Goal: Navigation & Orientation: Find specific page/section

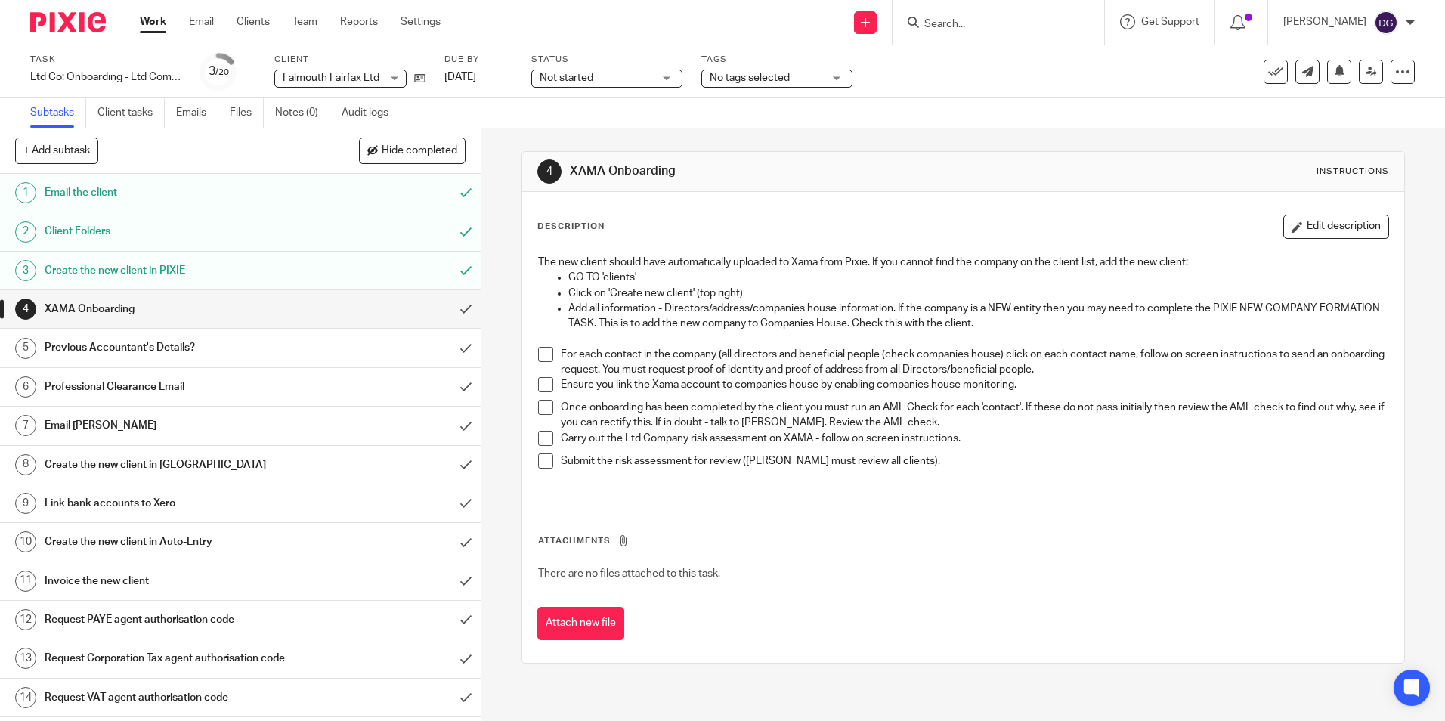
click at [252, 313] on h1 "XAMA Onboarding" at bounding box center [175, 309] width 260 height 23
click at [228, 268] on h1 "Create the new client in PIXIE" at bounding box center [175, 270] width 260 height 23
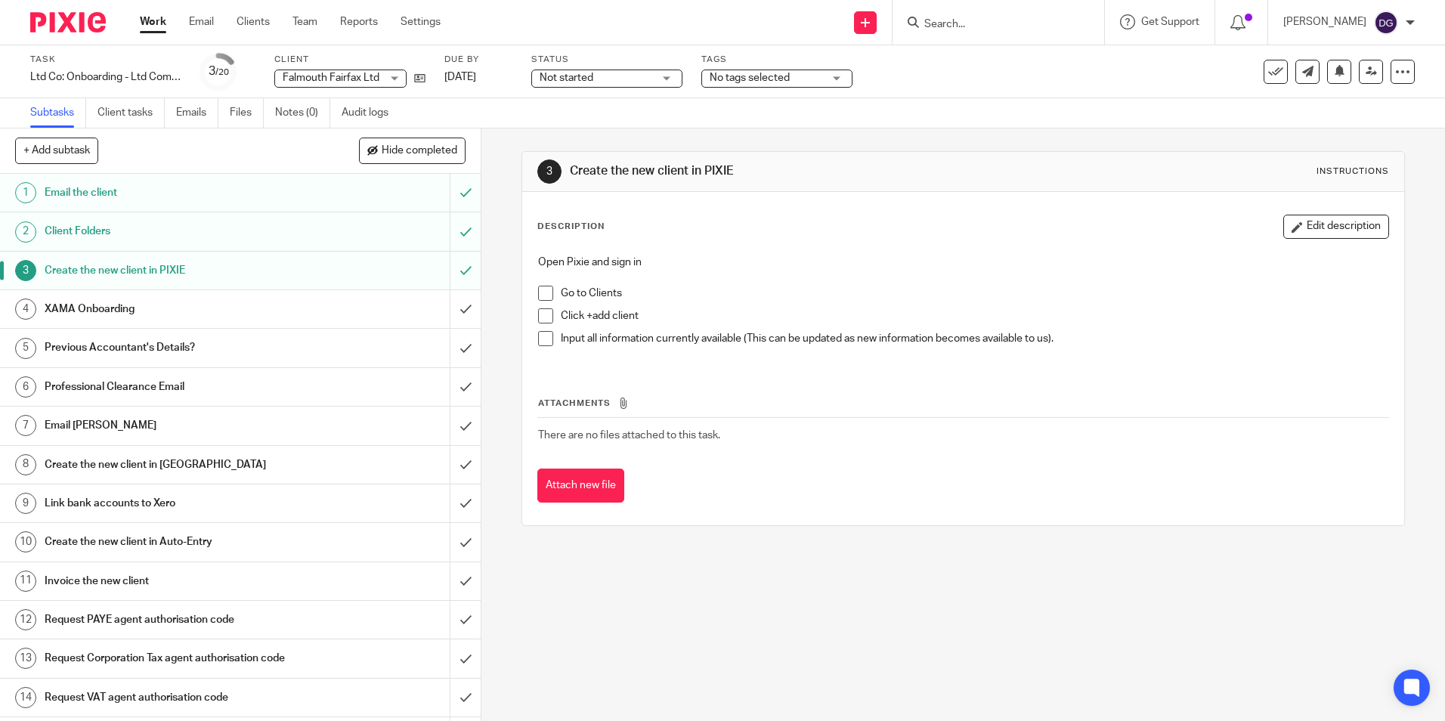
click at [198, 198] on h1 "Email the client" at bounding box center [175, 192] width 260 height 23
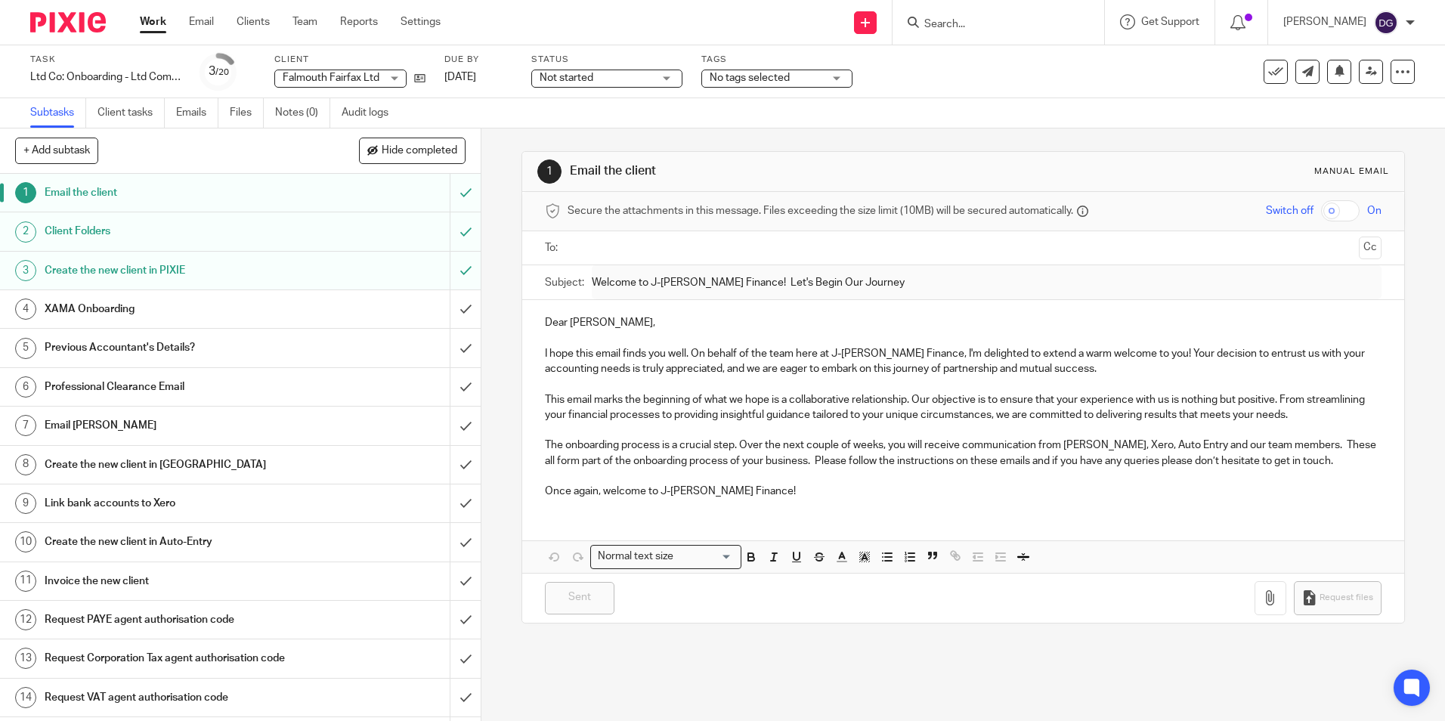
click at [110, 309] on h1 "XAMA Onboarding" at bounding box center [175, 309] width 260 height 23
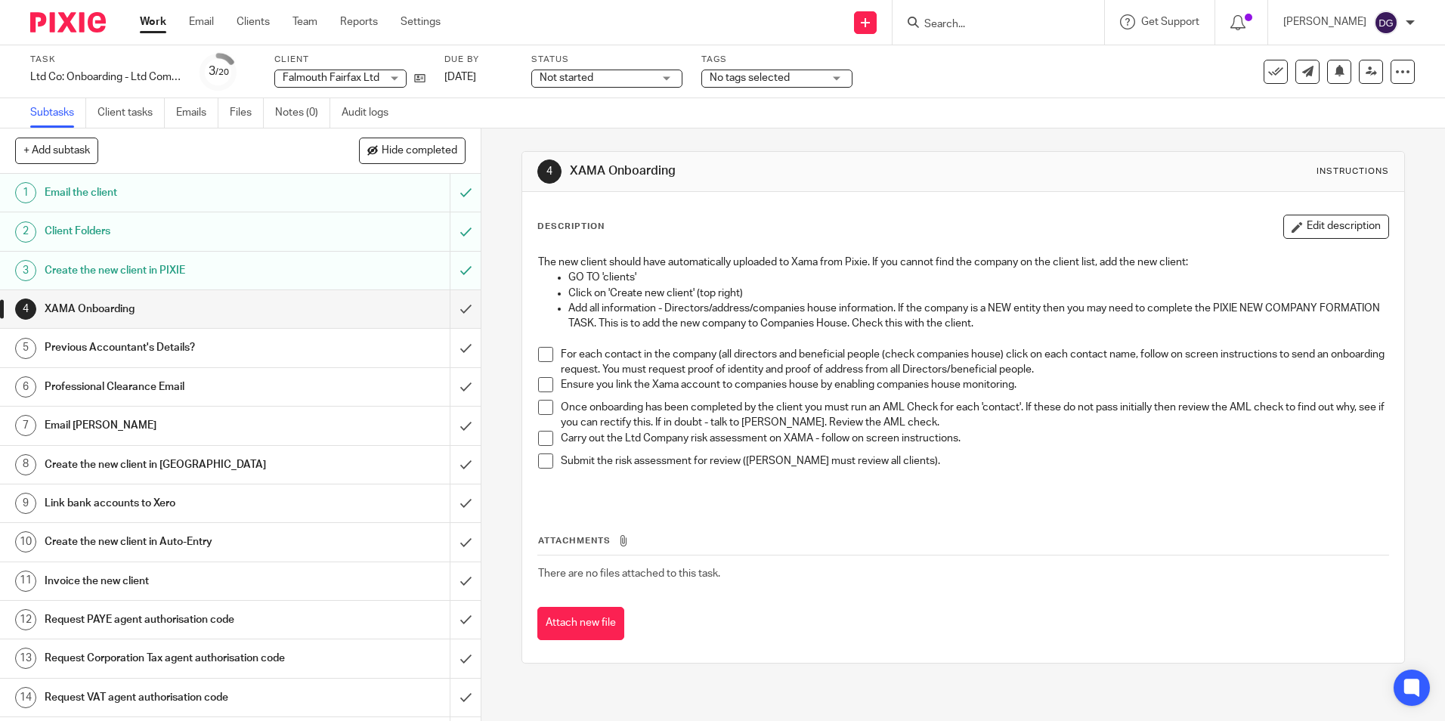
click at [199, 352] on h1 "Previous Accountant's Details?" at bounding box center [175, 347] width 260 height 23
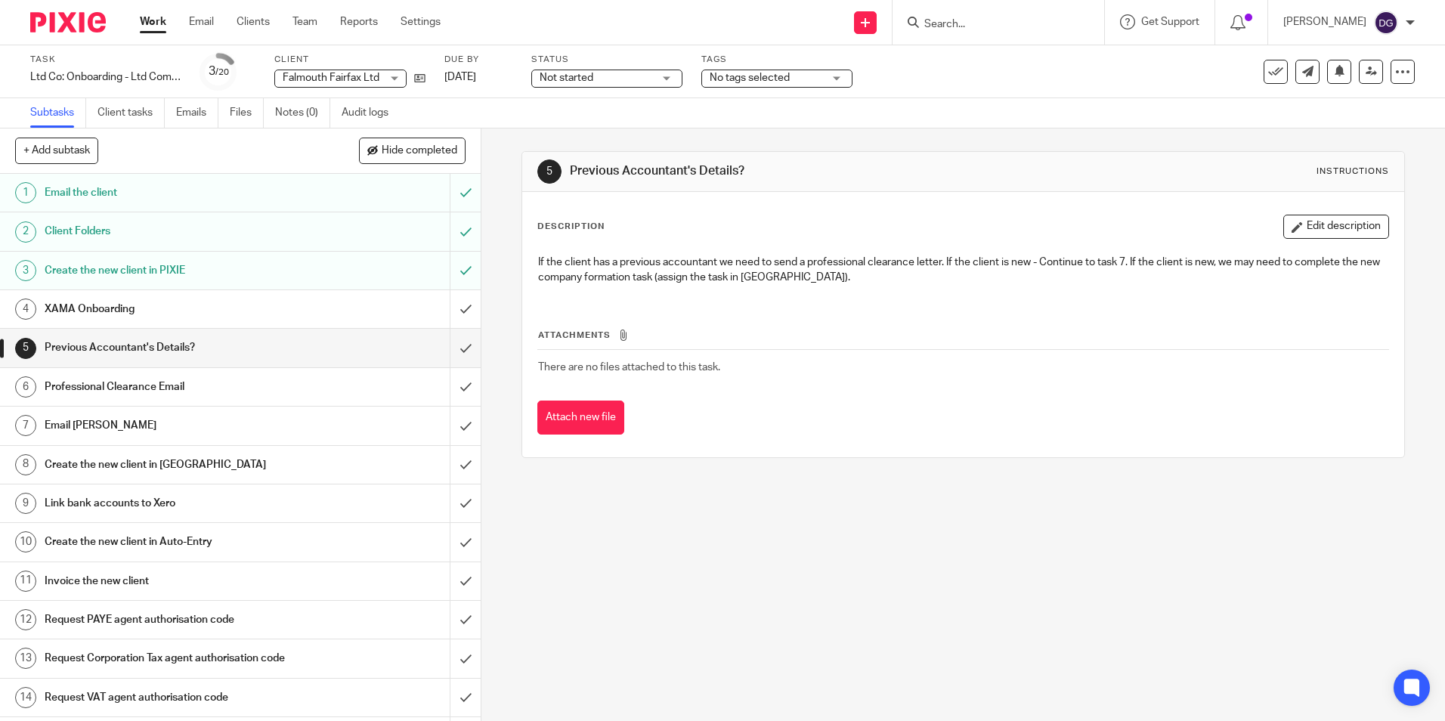
click at [168, 320] on h1 "XAMA Onboarding" at bounding box center [175, 309] width 260 height 23
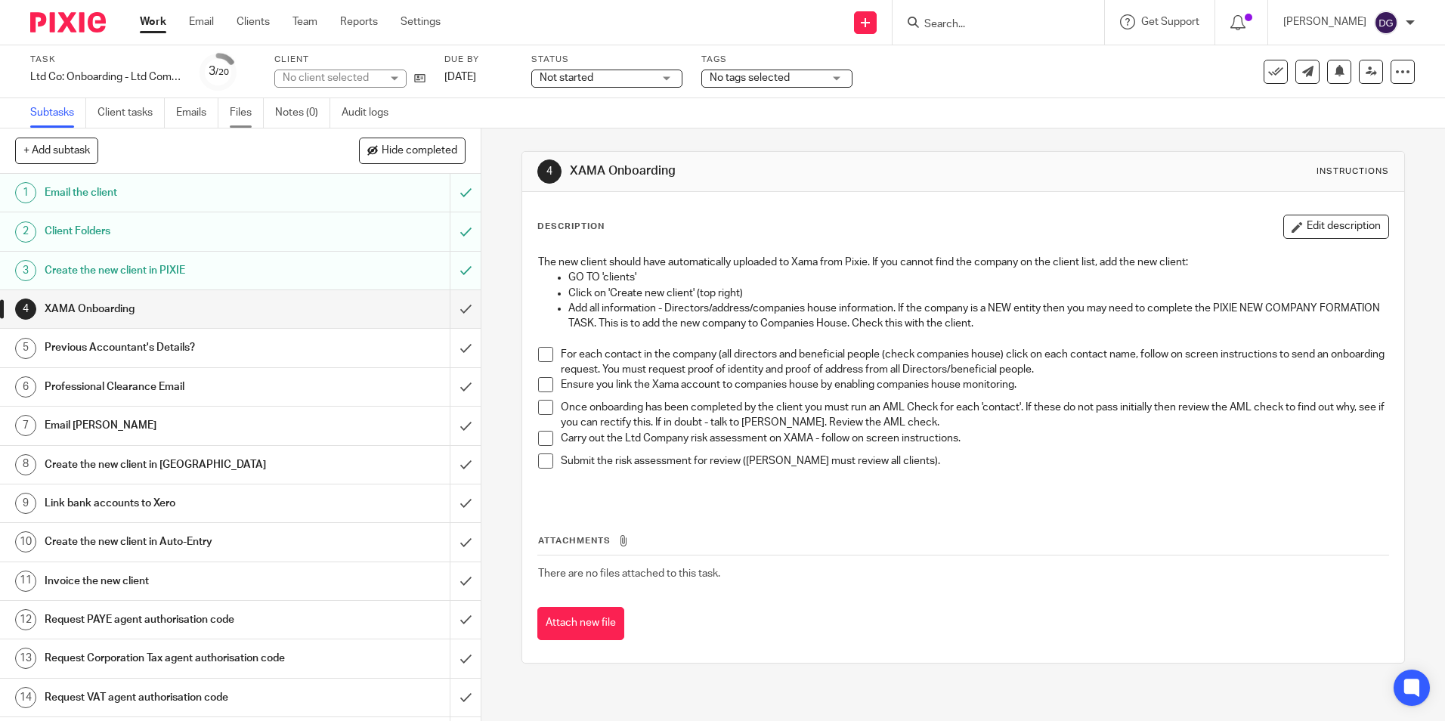
click at [240, 113] on link "Files" at bounding box center [247, 112] width 34 height 29
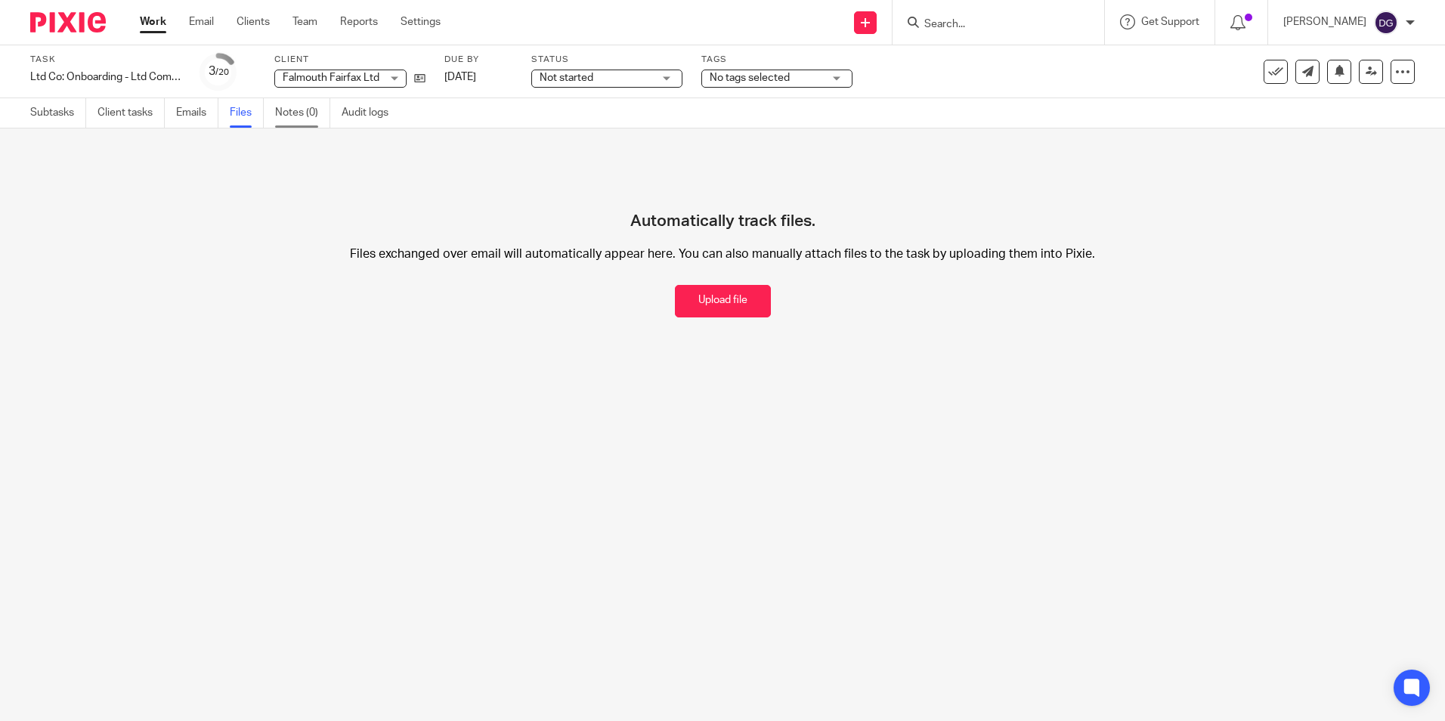
click at [299, 109] on link "Notes (0)" at bounding box center [302, 112] width 55 height 29
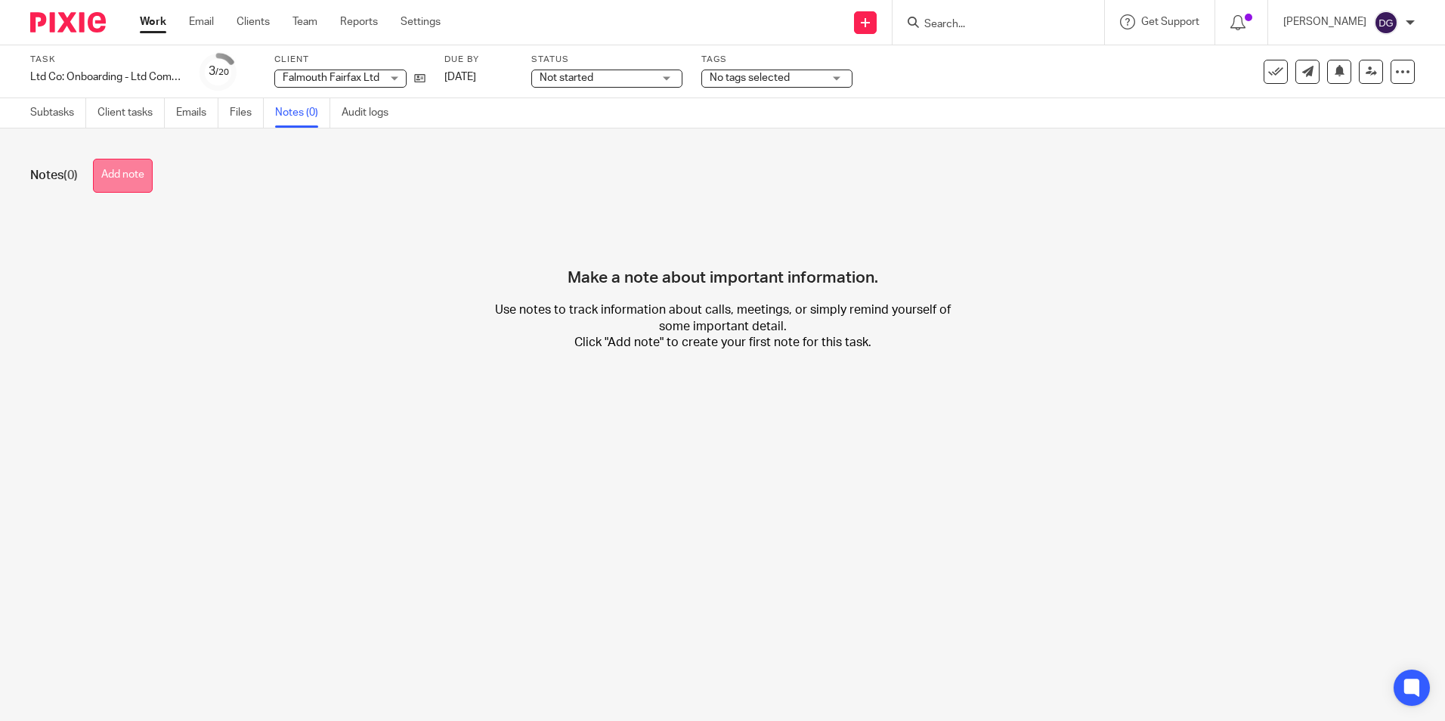
click at [98, 183] on button "Add note" at bounding box center [123, 176] width 60 height 34
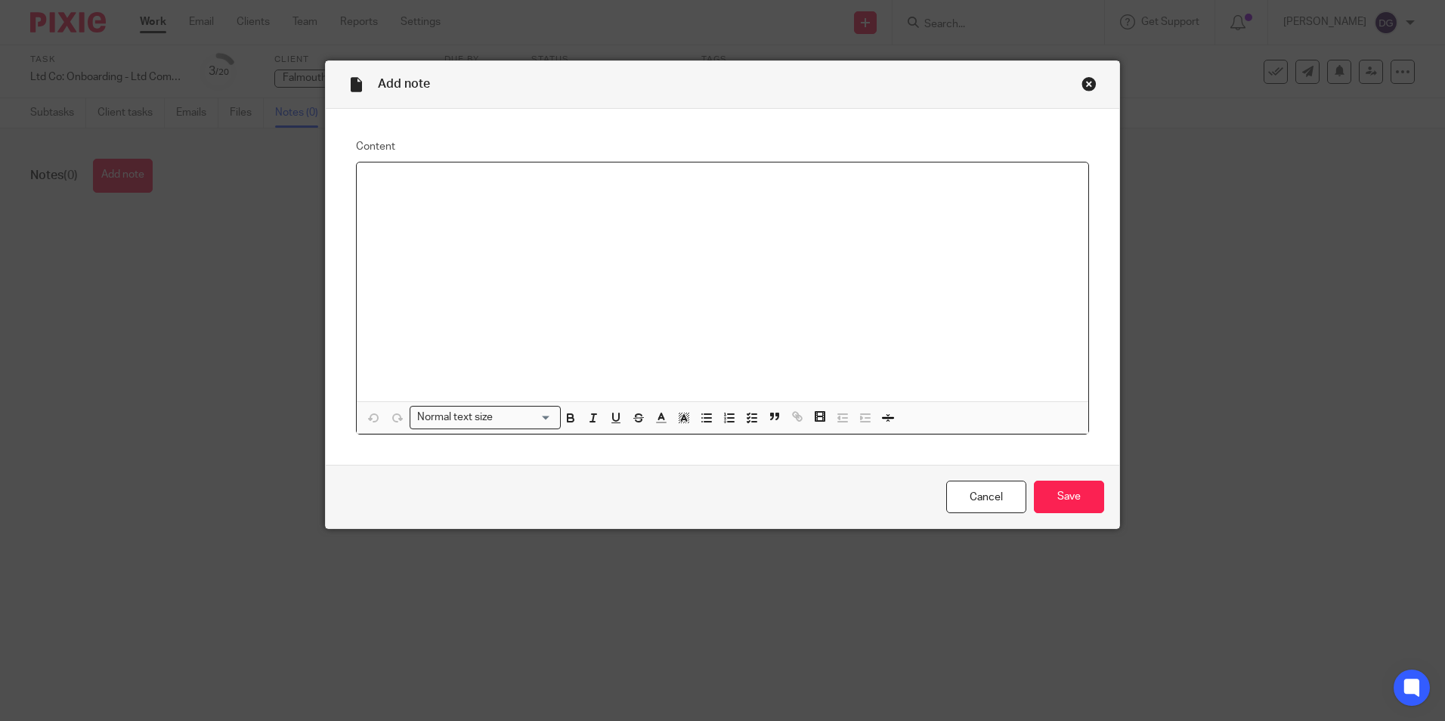
click at [357, 243] on div at bounding box center [723, 282] width 732 height 239
click at [430, 245] on div at bounding box center [723, 282] width 732 height 239
click at [449, 224] on div "Lucy" at bounding box center [723, 282] width 732 height 239
click at [456, 138] on div "Content Lucy Normal text size Loading... Remove Edit Insert new video Copy and …" at bounding box center [723, 287] width 794 height 357
click at [456, 179] on p "Lucy" at bounding box center [723, 182] width 708 height 15
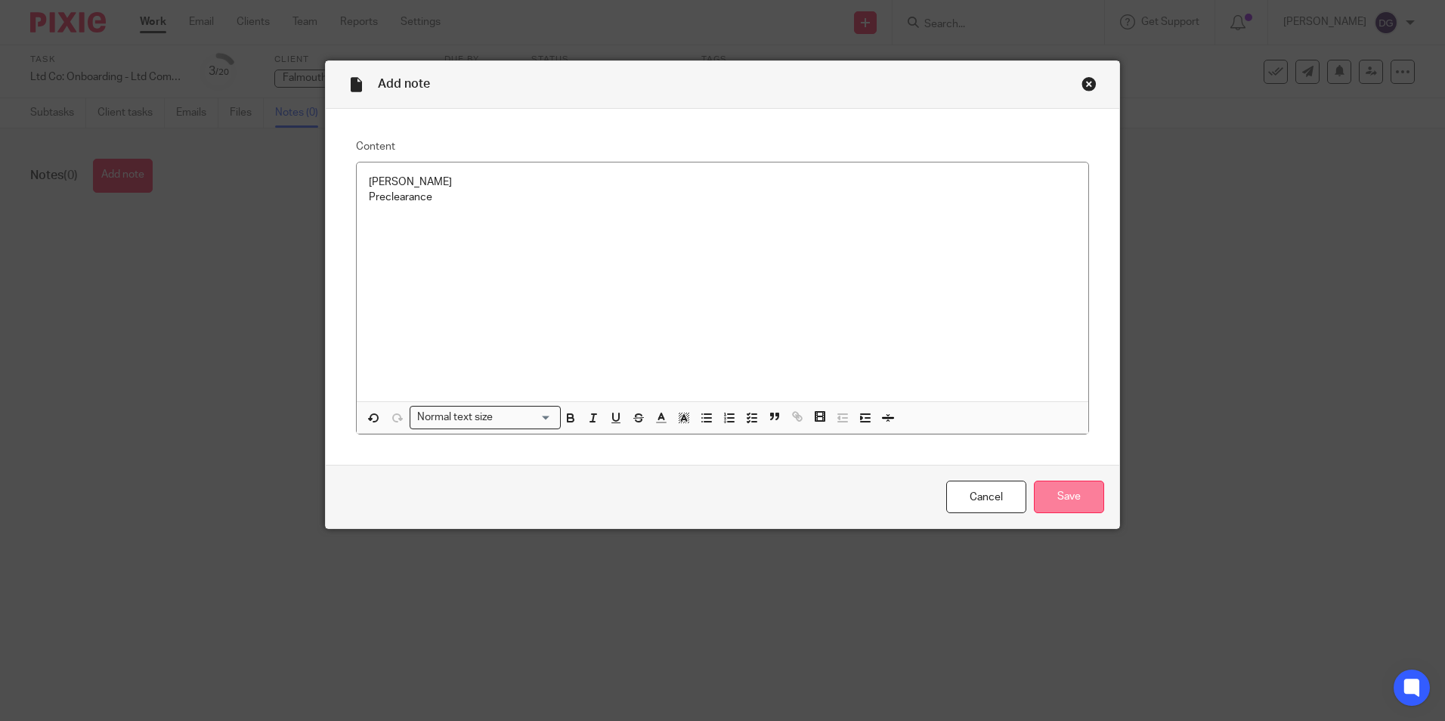
click at [1078, 493] on input "Save" at bounding box center [1069, 497] width 70 height 33
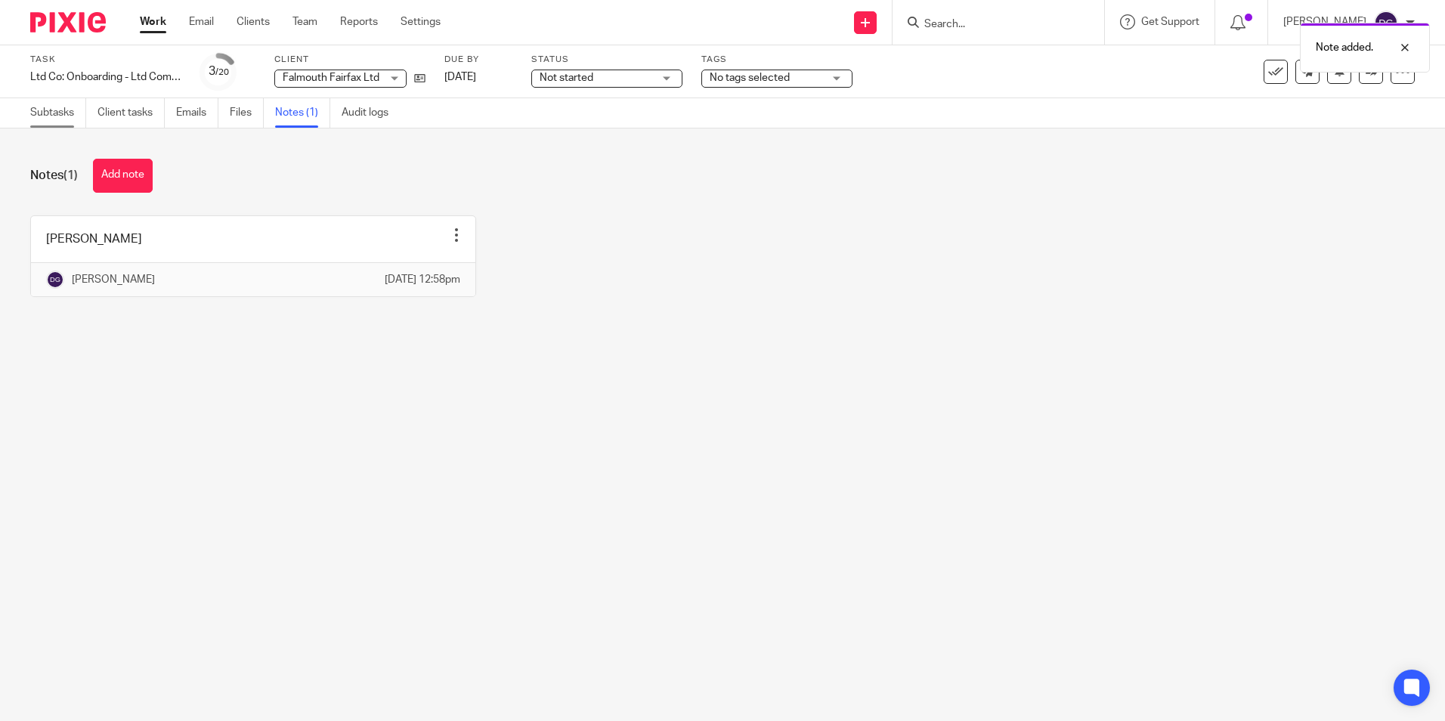
click at [63, 110] on link "Subtasks" at bounding box center [58, 112] width 56 height 29
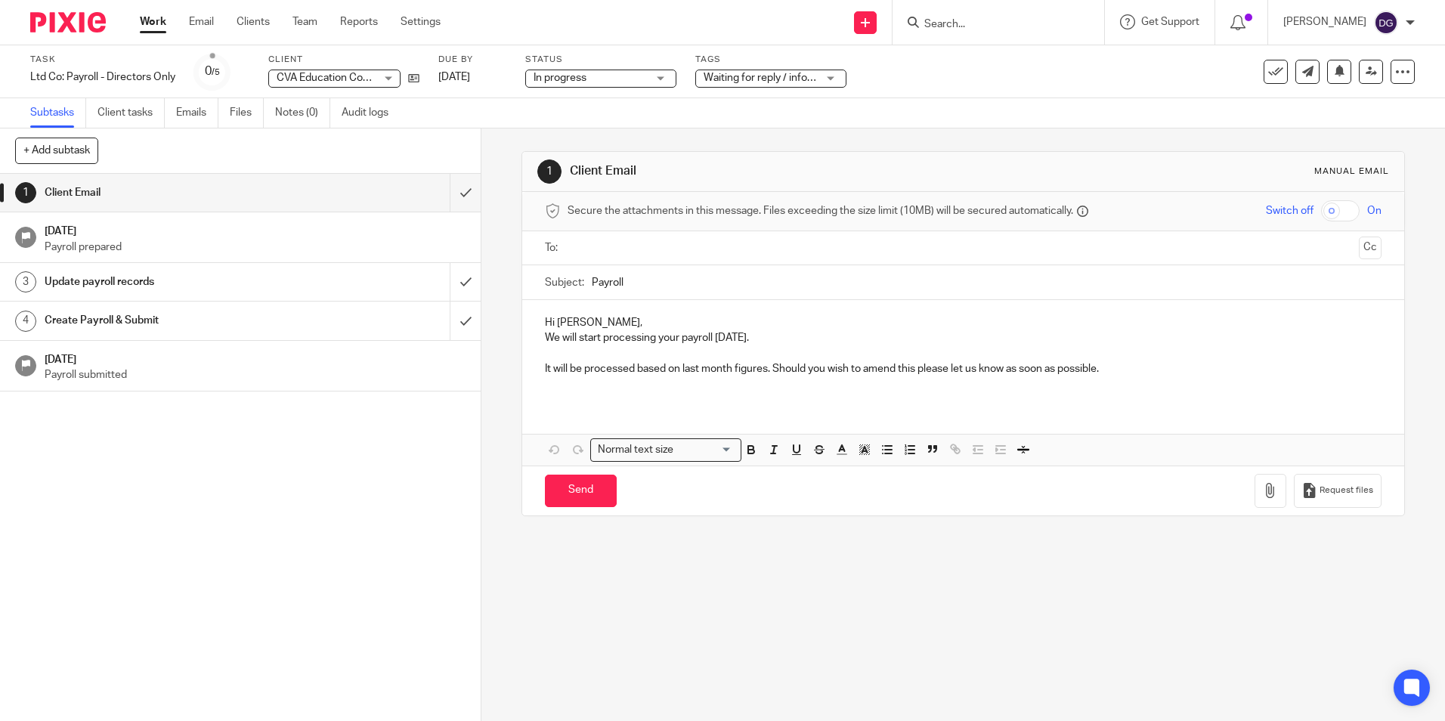
click at [160, 27] on link "Work" at bounding box center [153, 21] width 26 height 15
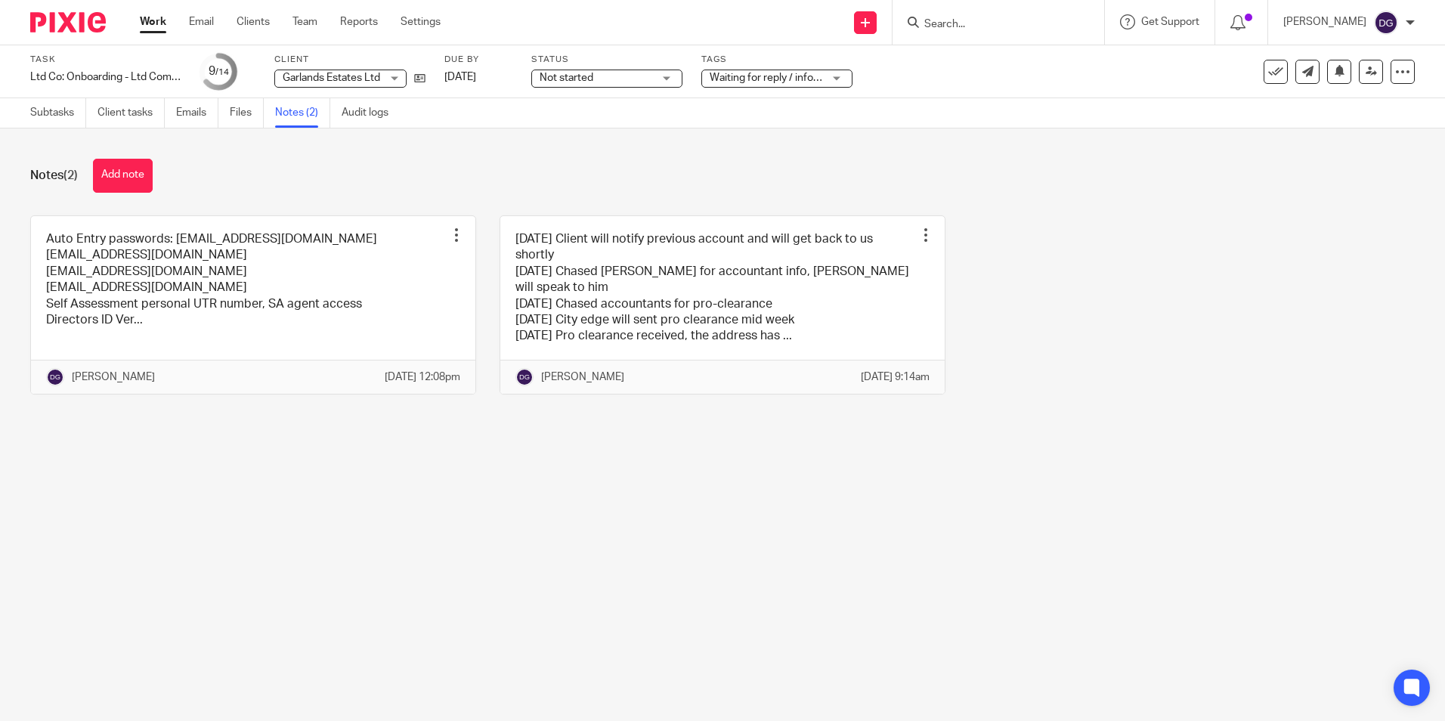
click at [78, 26] on img at bounding box center [68, 22] width 76 height 20
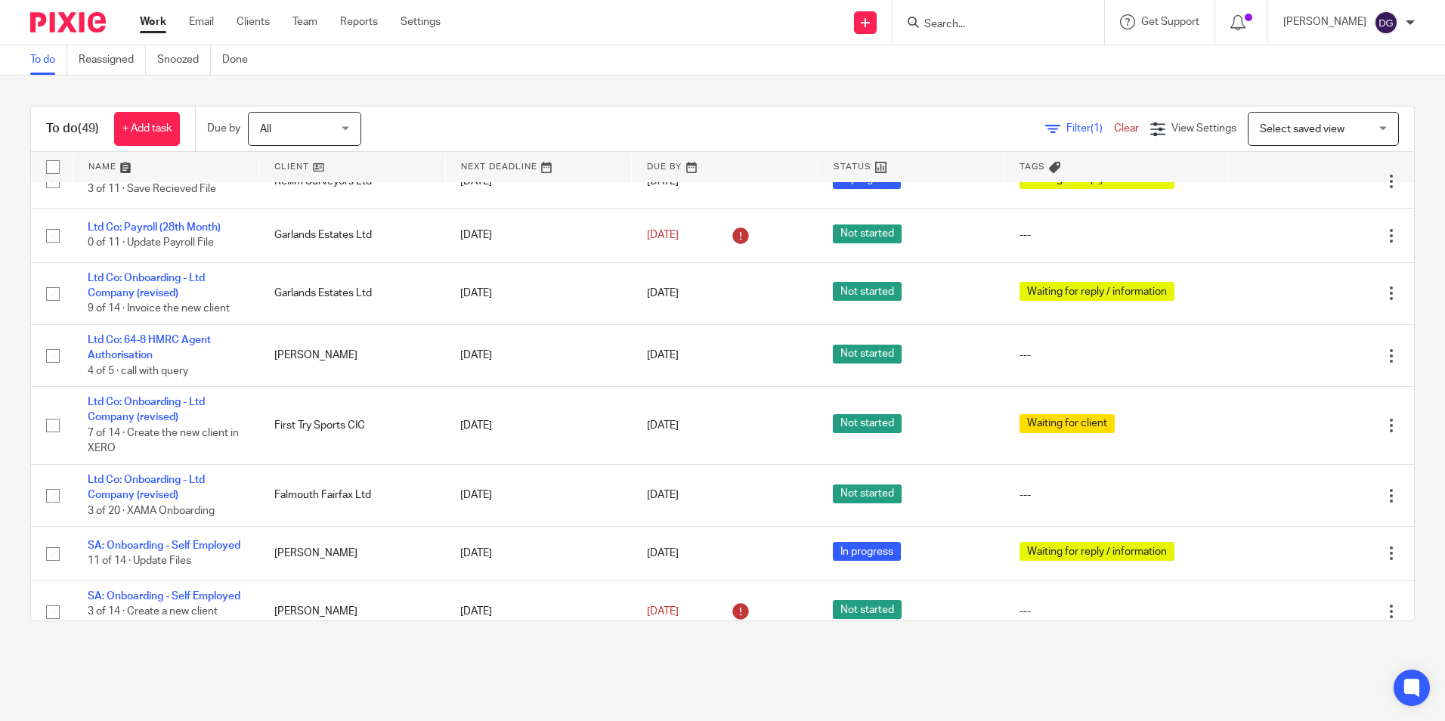
scroll to position [1210, 0]
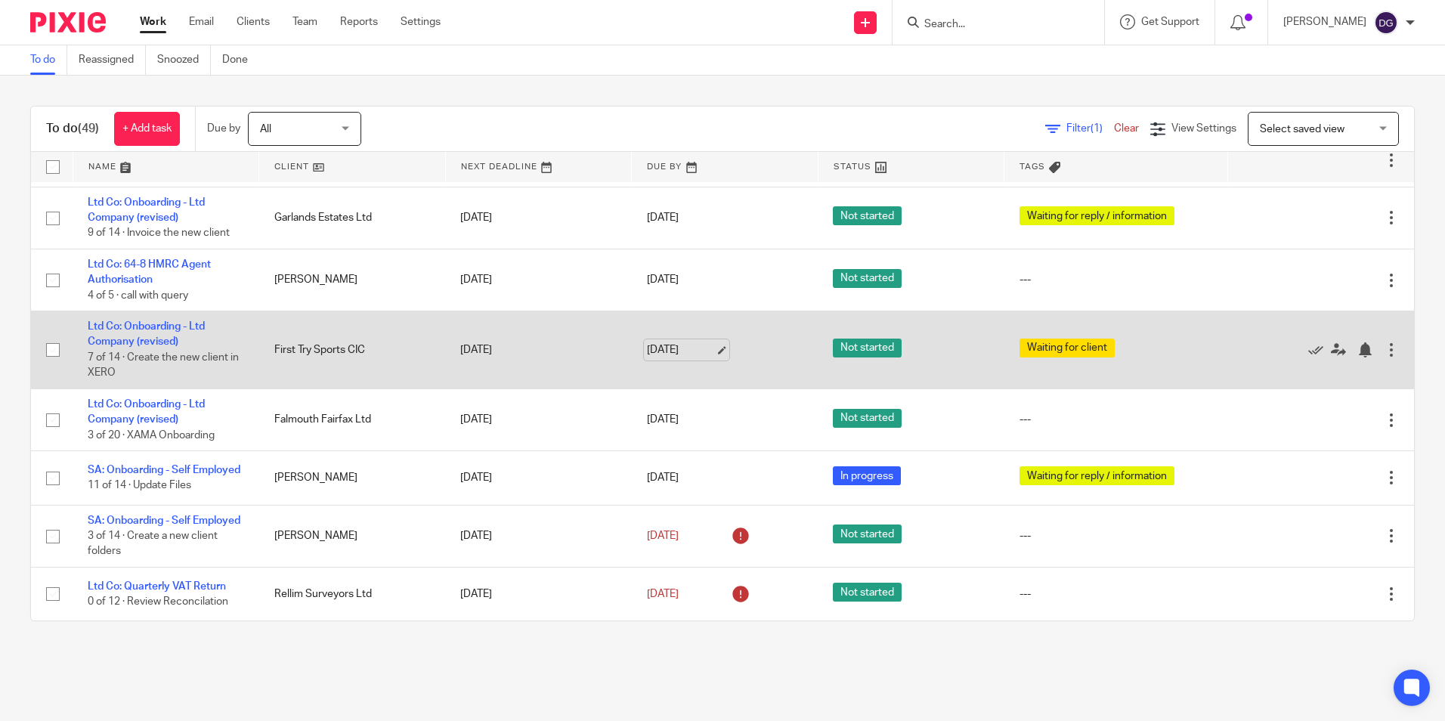
click at [659, 358] on link "30 Sep 2025" at bounding box center [681, 350] width 68 height 16
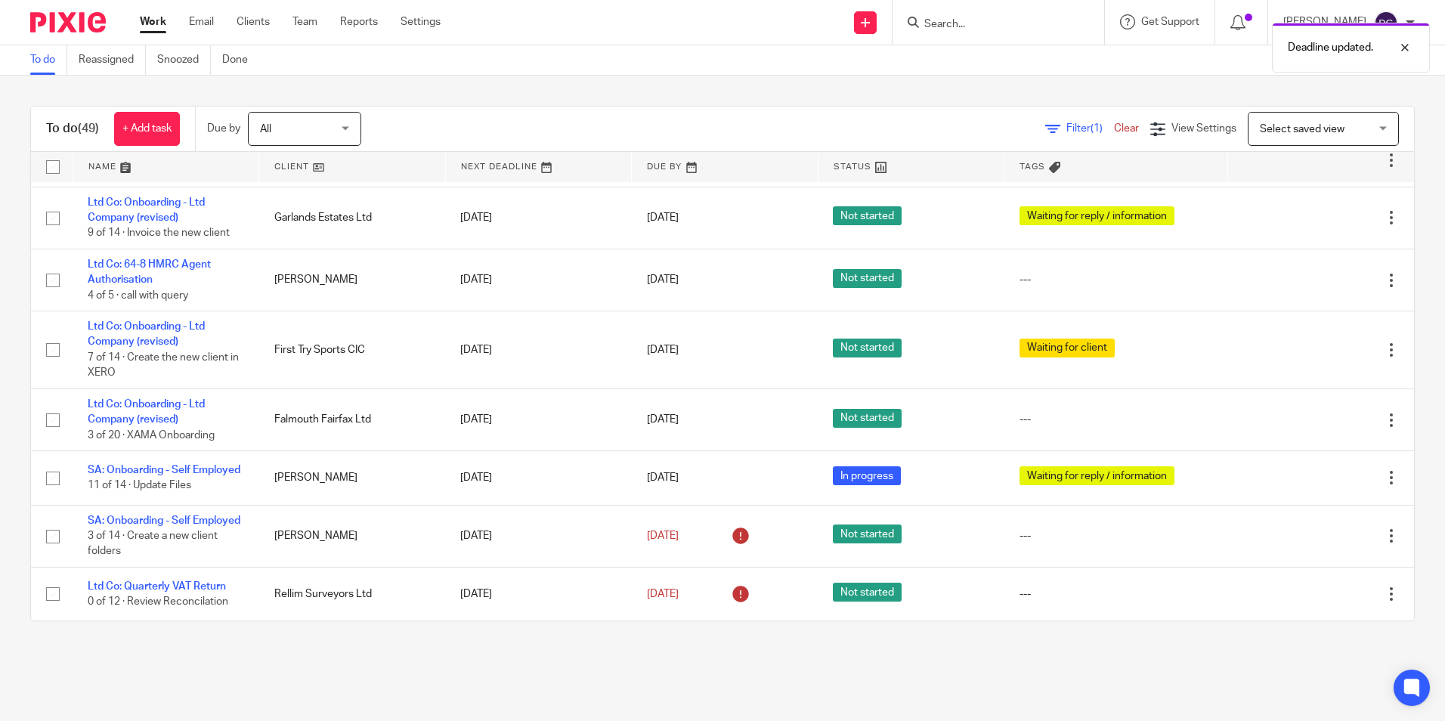
click at [1012, 644] on div "To do (49) + Add task Due by All All Today Tomorrow This week Next week This mo…" at bounding box center [722, 364] width 1445 height 576
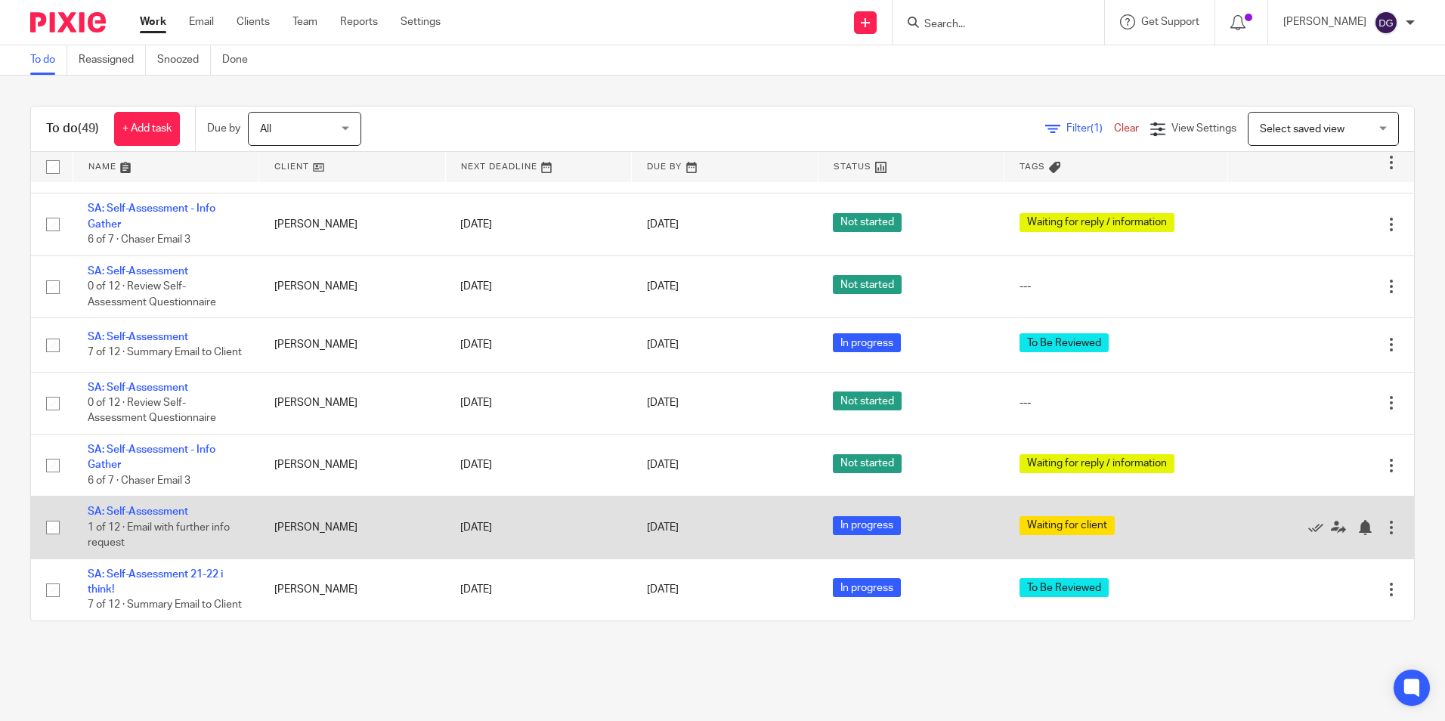
scroll to position [2547, 0]
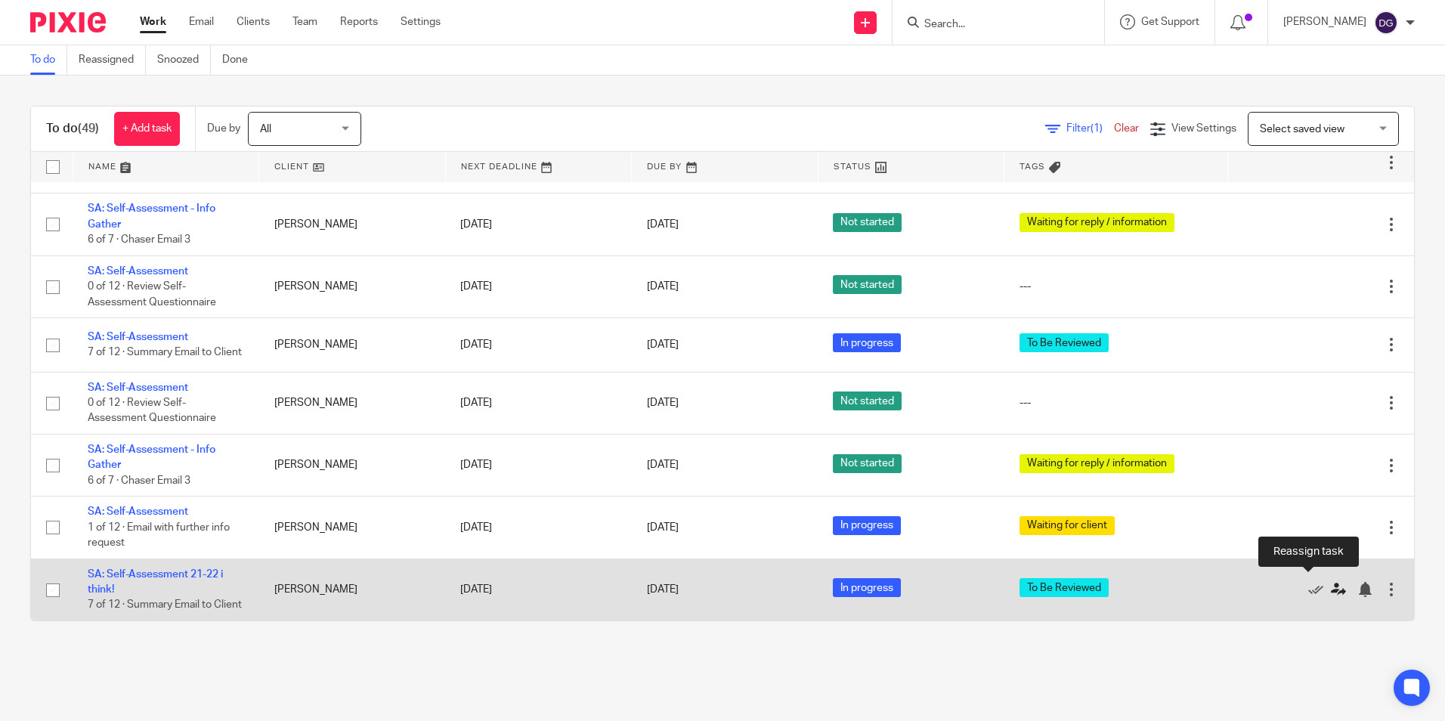
click at [1331, 587] on icon at bounding box center [1338, 589] width 15 height 15
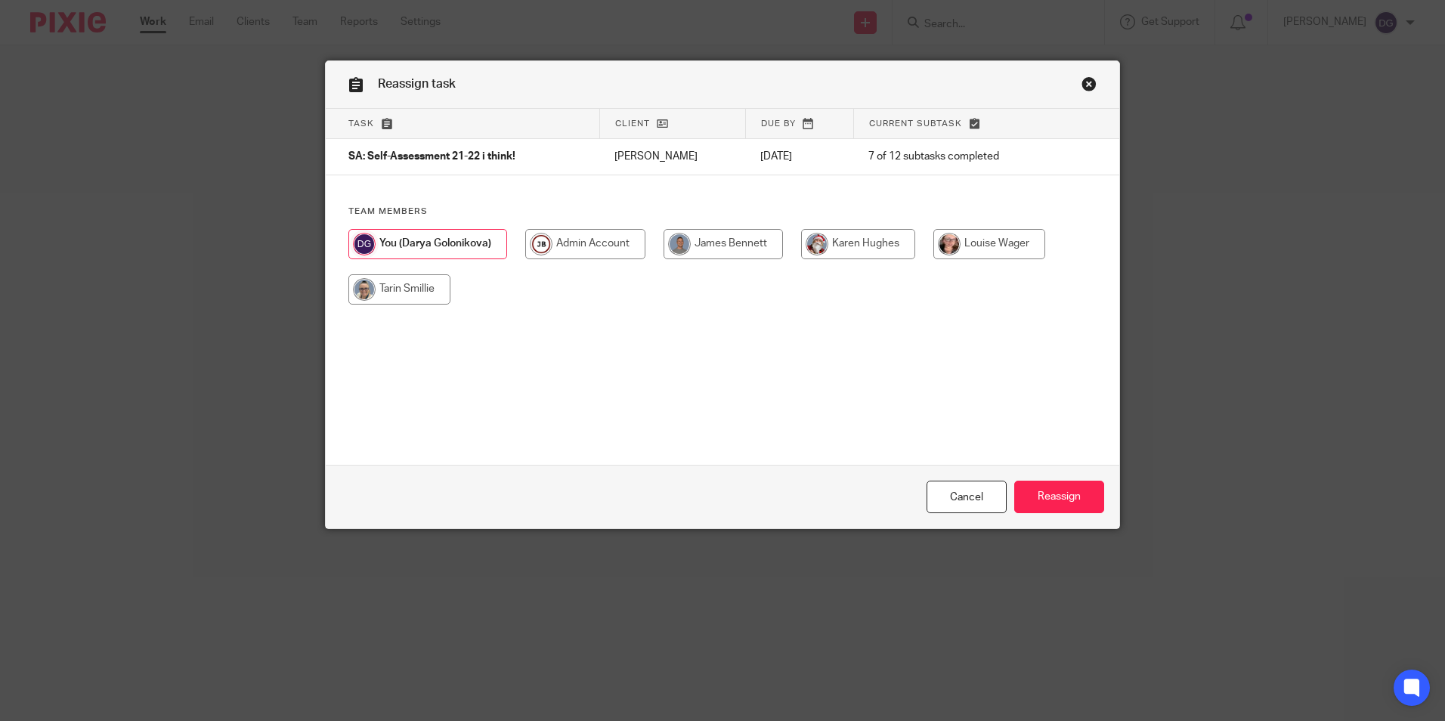
click at [711, 251] on input "radio" at bounding box center [723, 244] width 119 height 30
radio input "true"
click at [1053, 500] on input "Reassign" at bounding box center [1059, 497] width 90 height 33
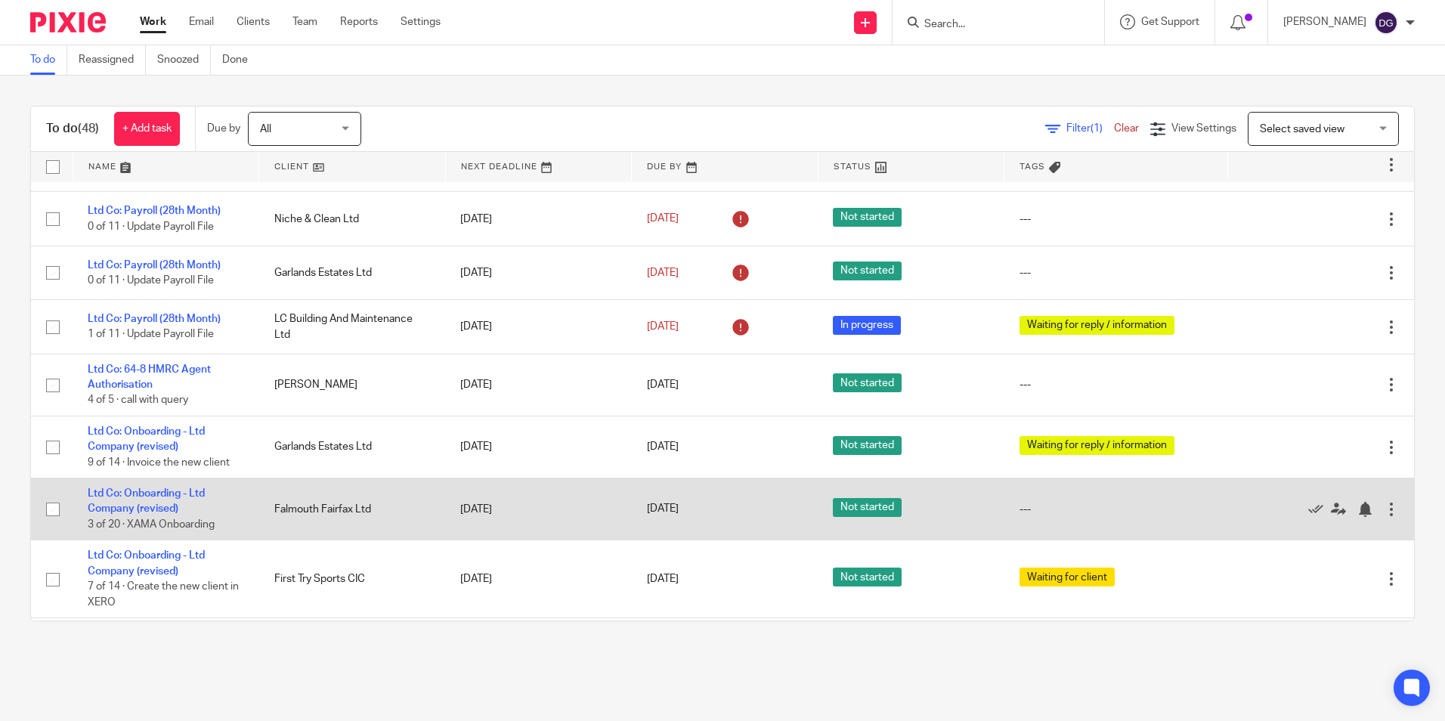
scroll to position [655, 0]
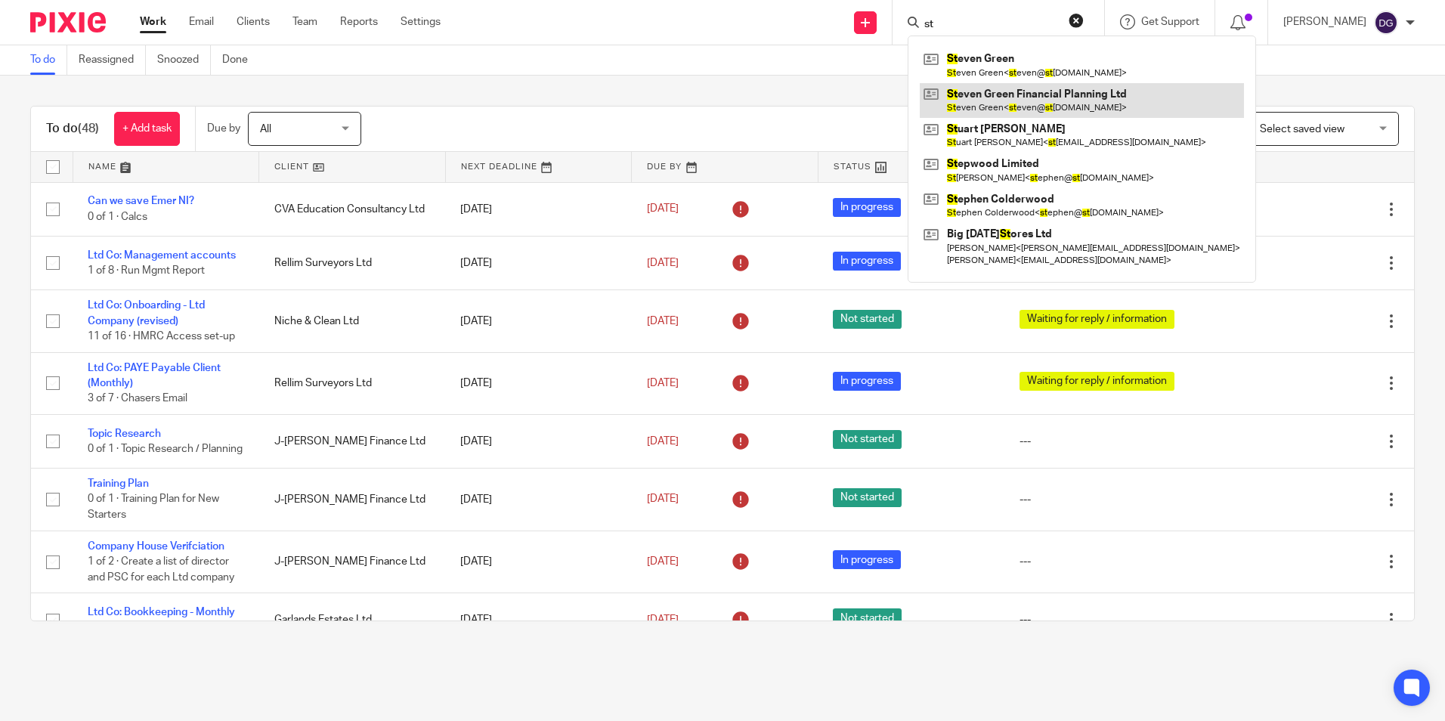
type input "st"
click at [1006, 99] on link at bounding box center [1082, 100] width 324 height 35
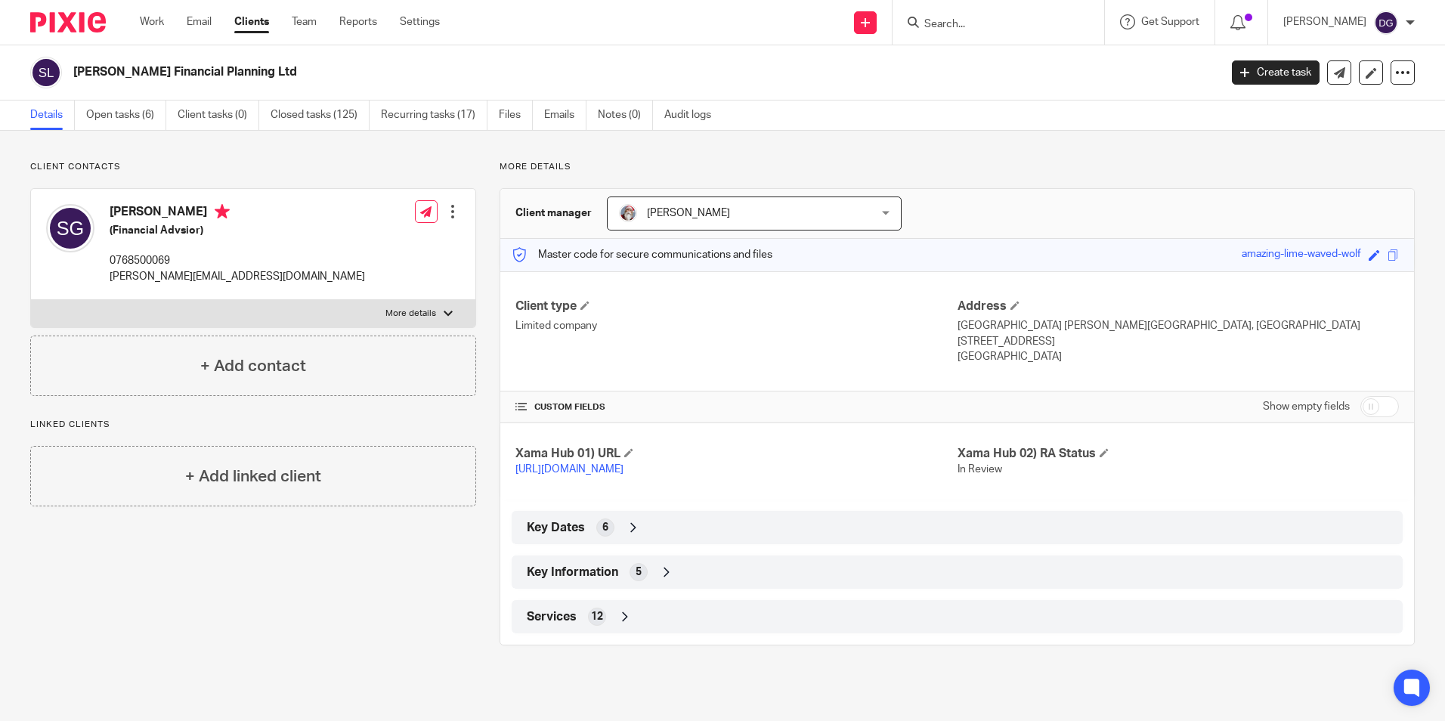
click at [671, 585] on div "Key Information 5" at bounding box center [957, 572] width 869 height 26
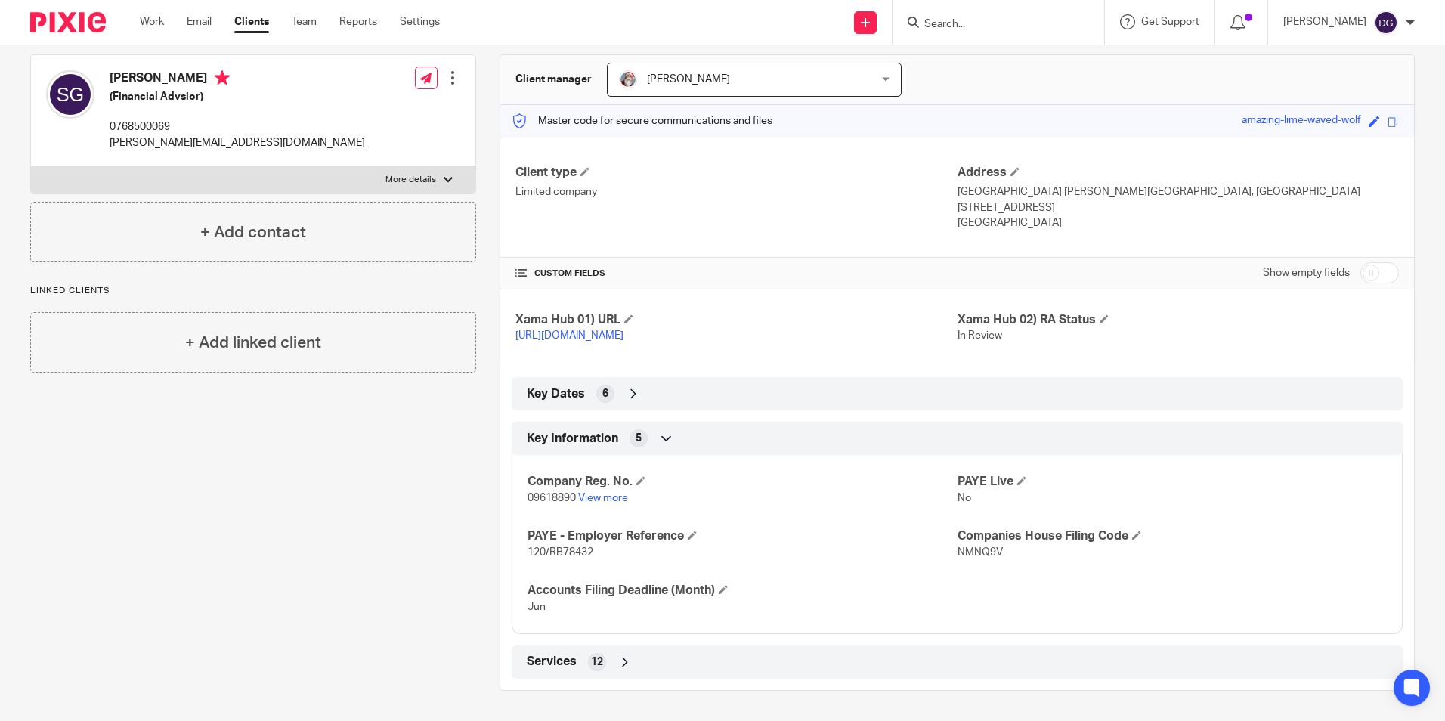
scroll to position [149, 0]
click at [621, 664] on icon at bounding box center [625, 662] width 15 height 15
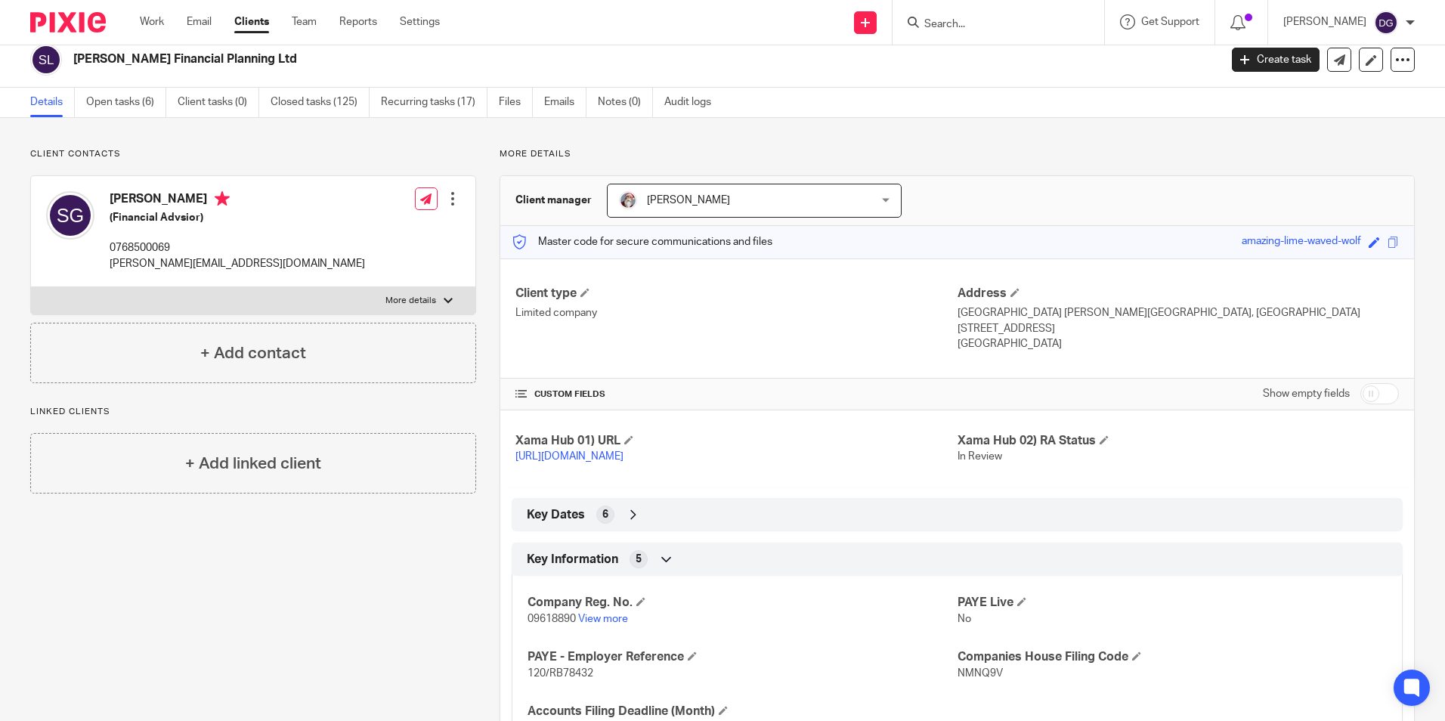
scroll to position [0, 0]
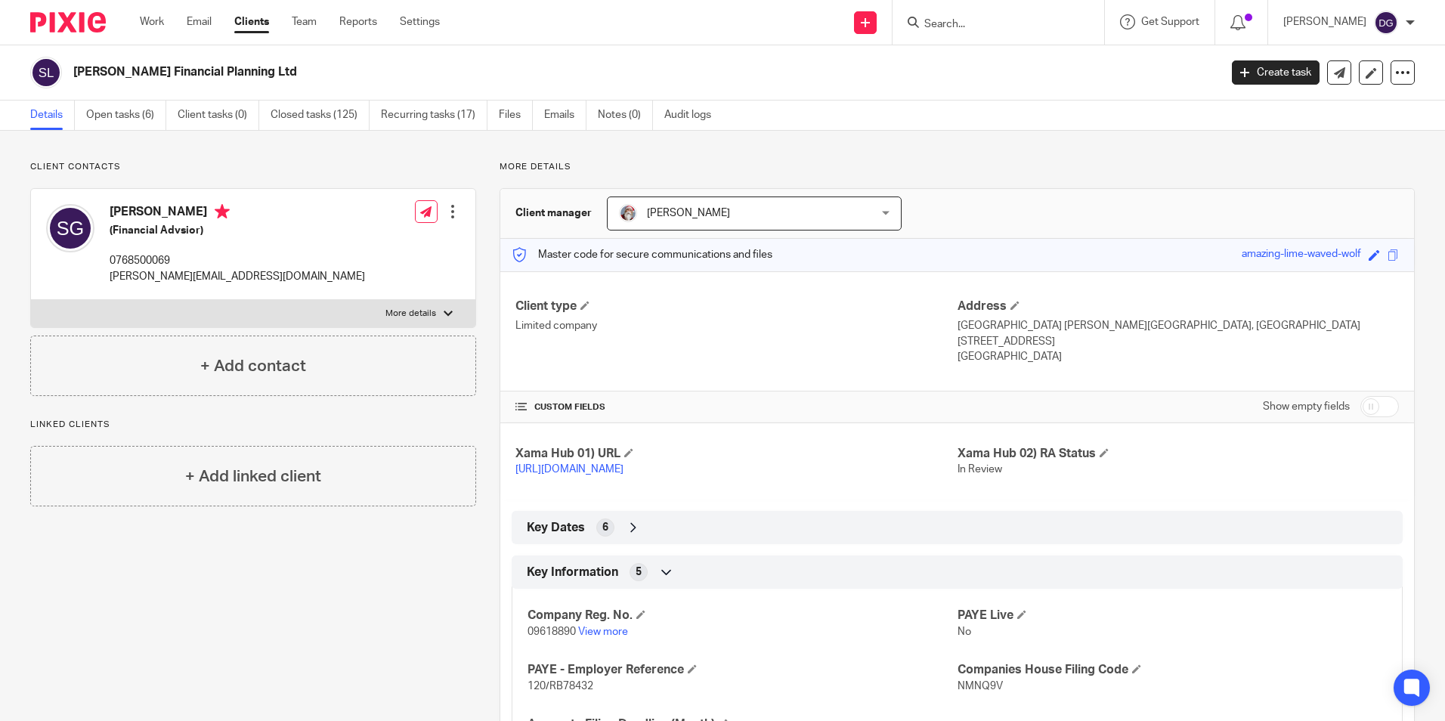
click at [872, 500] on div "Xama Hub 01) URL https://platform.xamatech.com/portal/crm/clients/335b9c40-ba17…" at bounding box center [957, 461] width 914 height 77
click at [452, 310] on label "More details" at bounding box center [253, 313] width 444 height 27
click at [31, 300] on input "More details" at bounding box center [30, 299] width 1 height 1
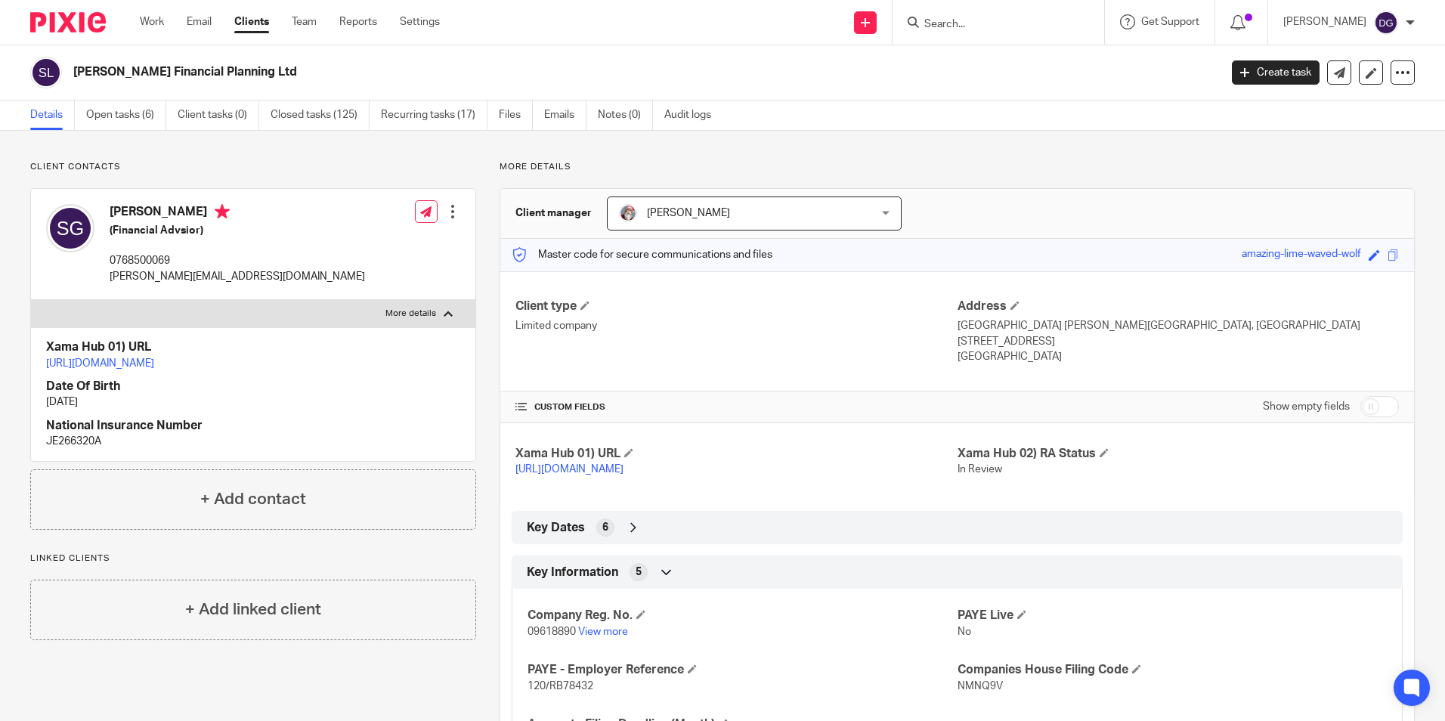
click at [452, 310] on label "More details" at bounding box center [253, 313] width 444 height 27
click at [31, 300] on input "More details" at bounding box center [30, 299] width 1 height 1
checkbox input "false"
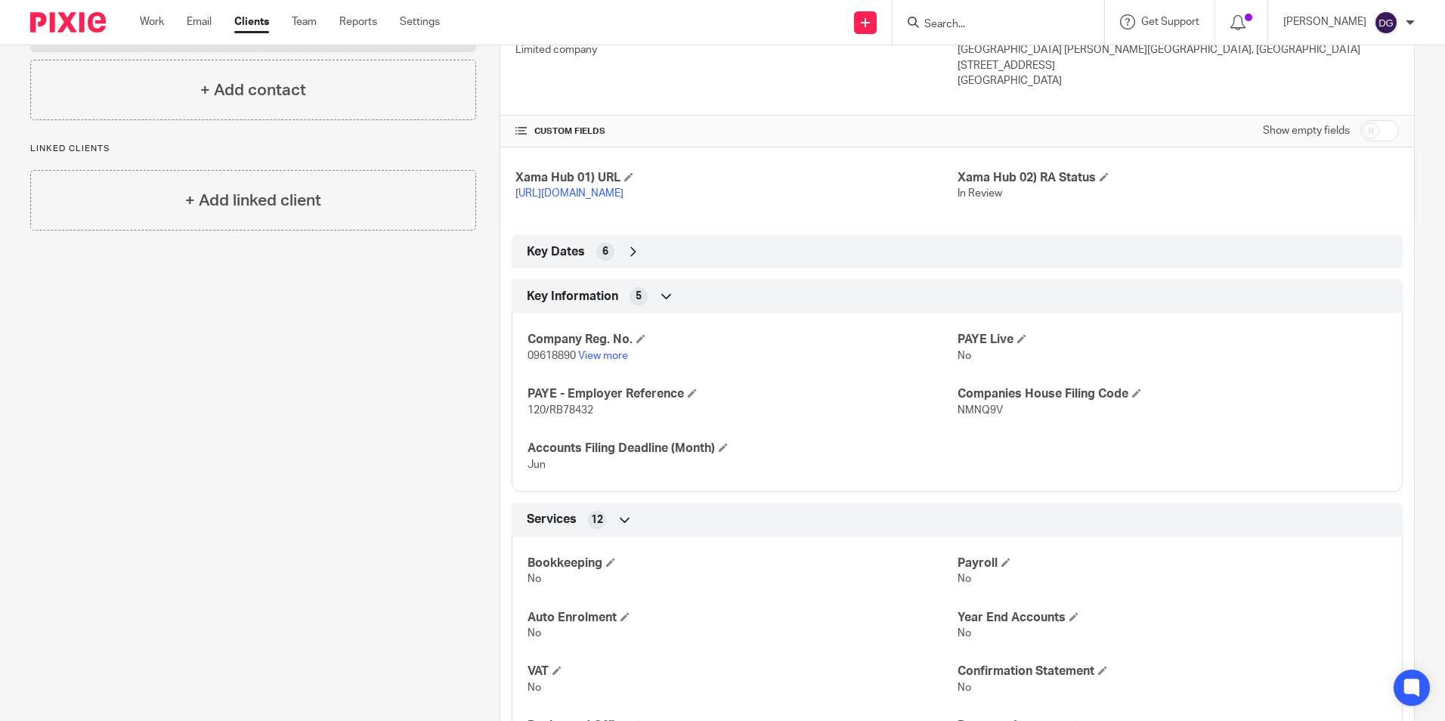
scroll to position [302, 0]
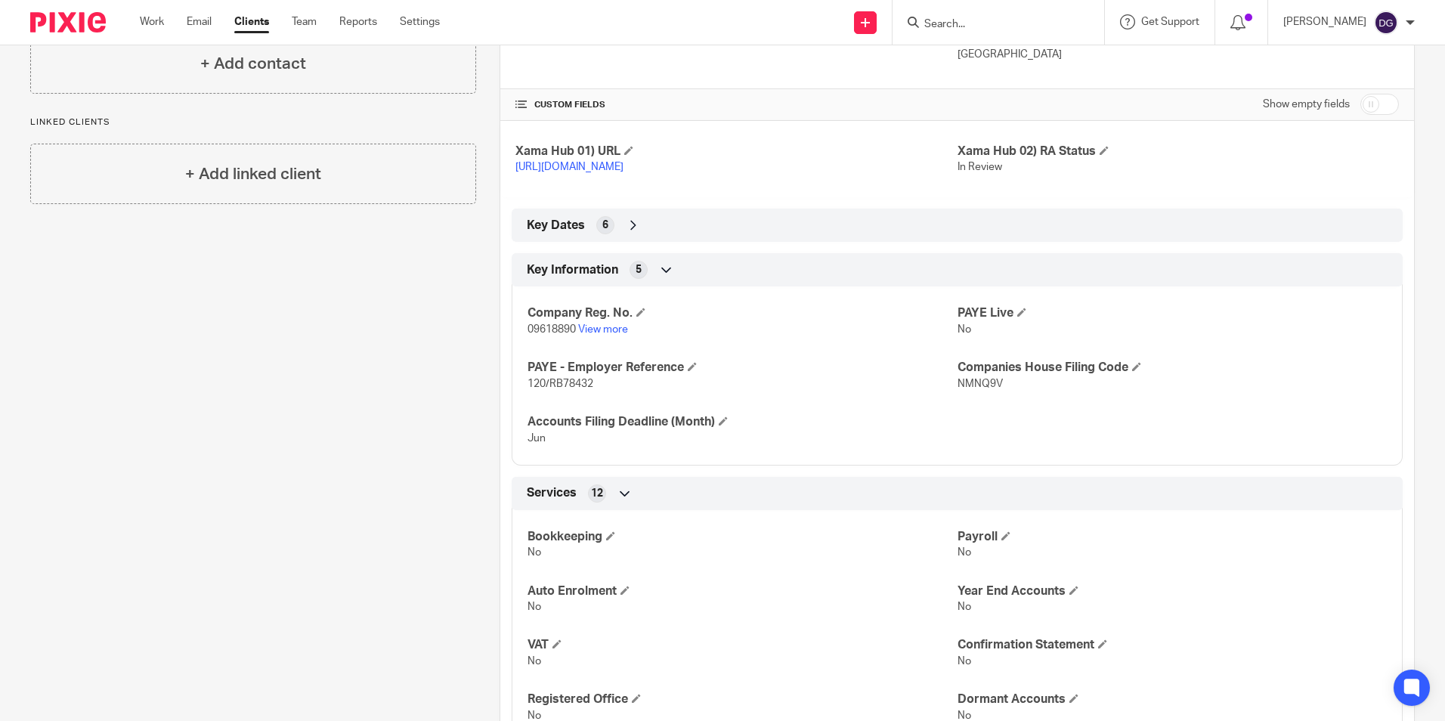
click at [1369, 99] on input "checkbox" at bounding box center [1380, 104] width 39 height 21
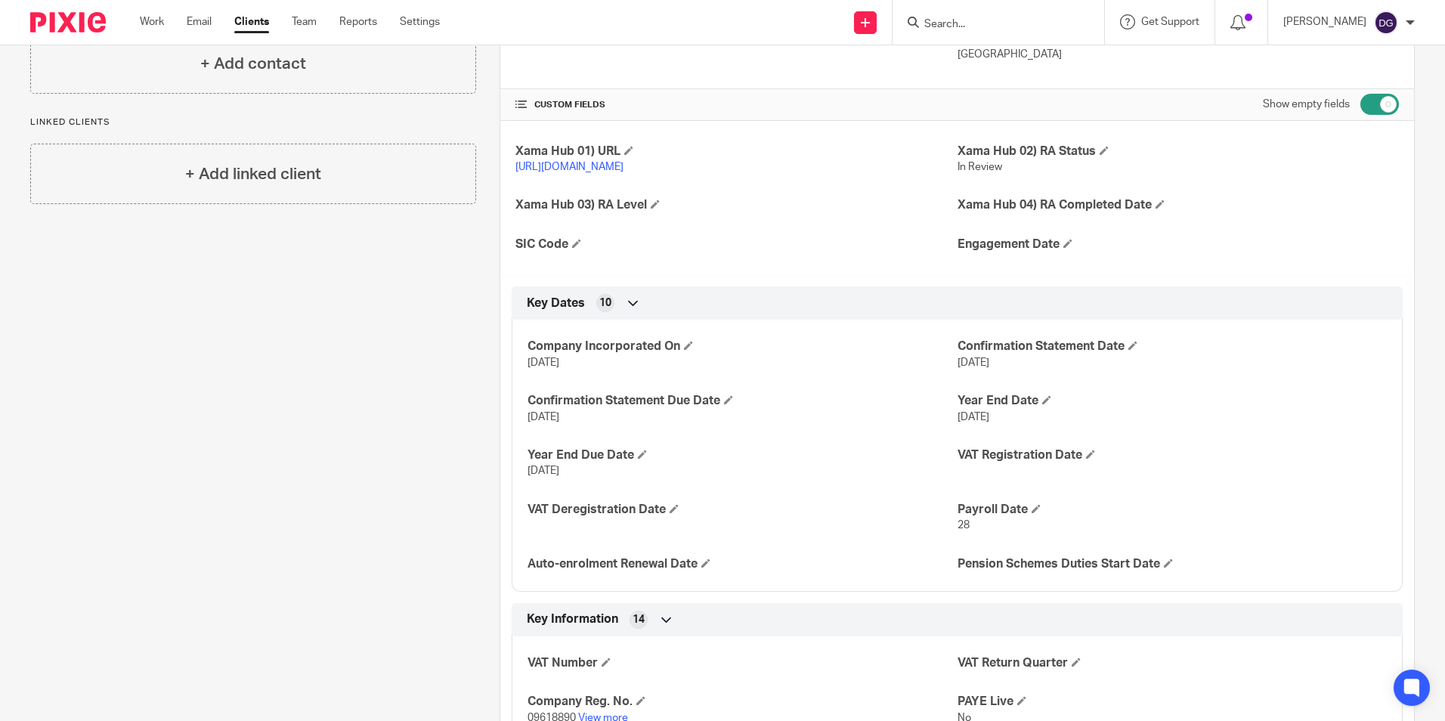
click at [1371, 110] on input "checkbox" at bounding box center [1380, 104] width 39 height 21
checkbox input "false"
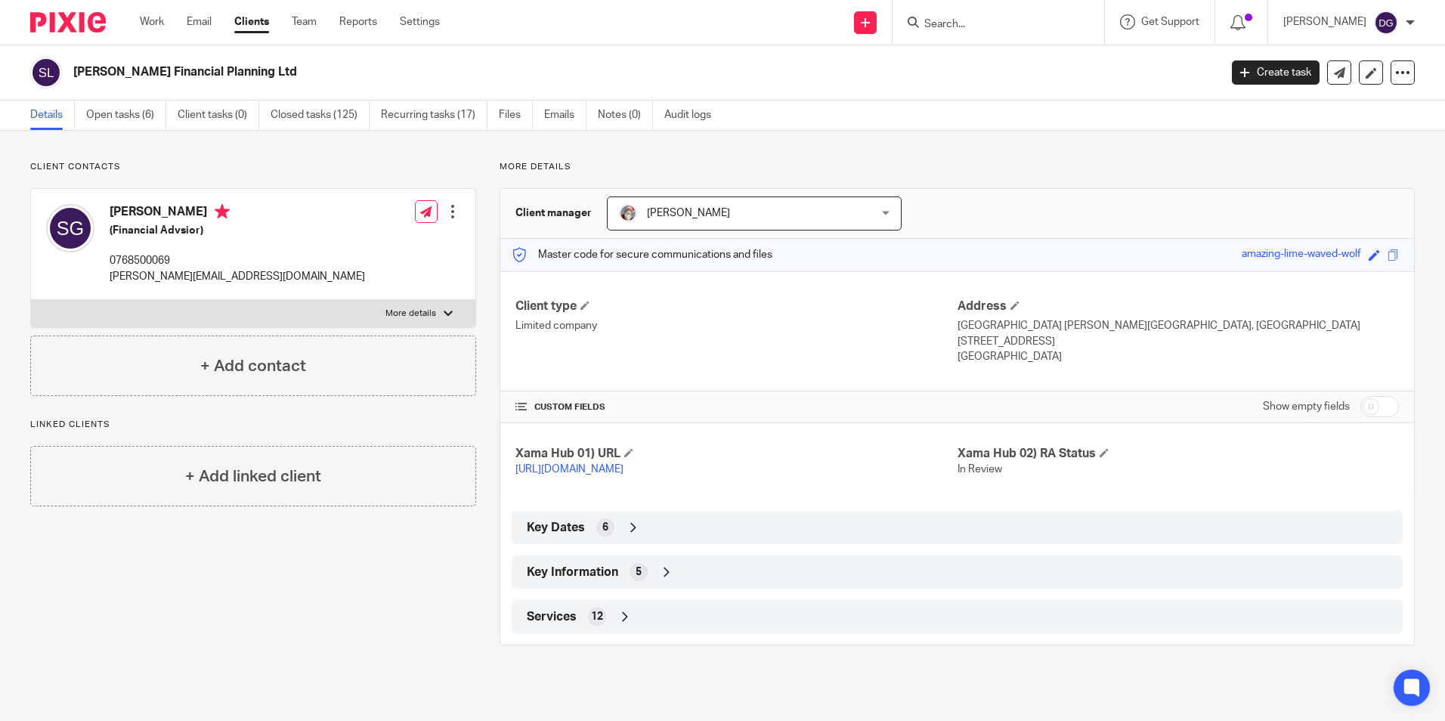
scroll to position [0, 0]
click at [619, 530] on div "Key Dates 6" at bounding box center [957, 528] width 869 height 26
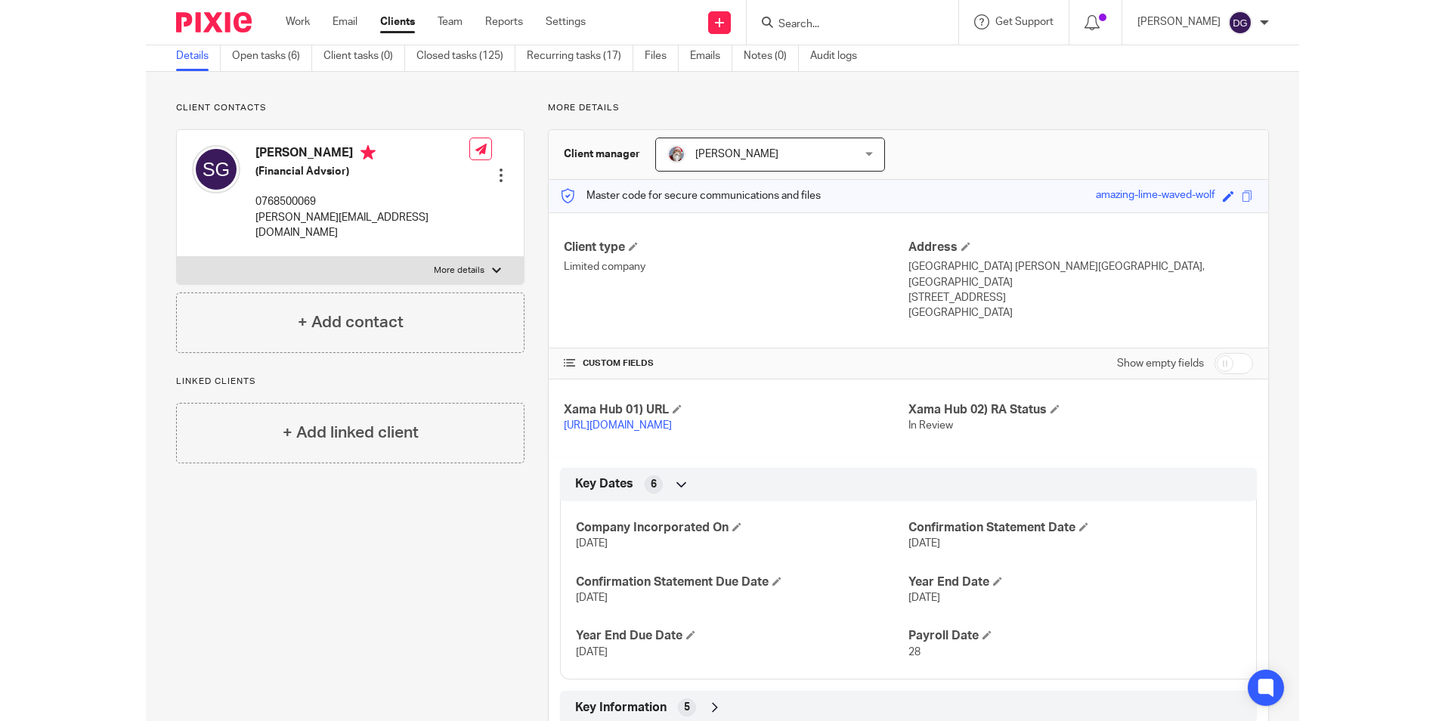
scroll to position [149, 0]
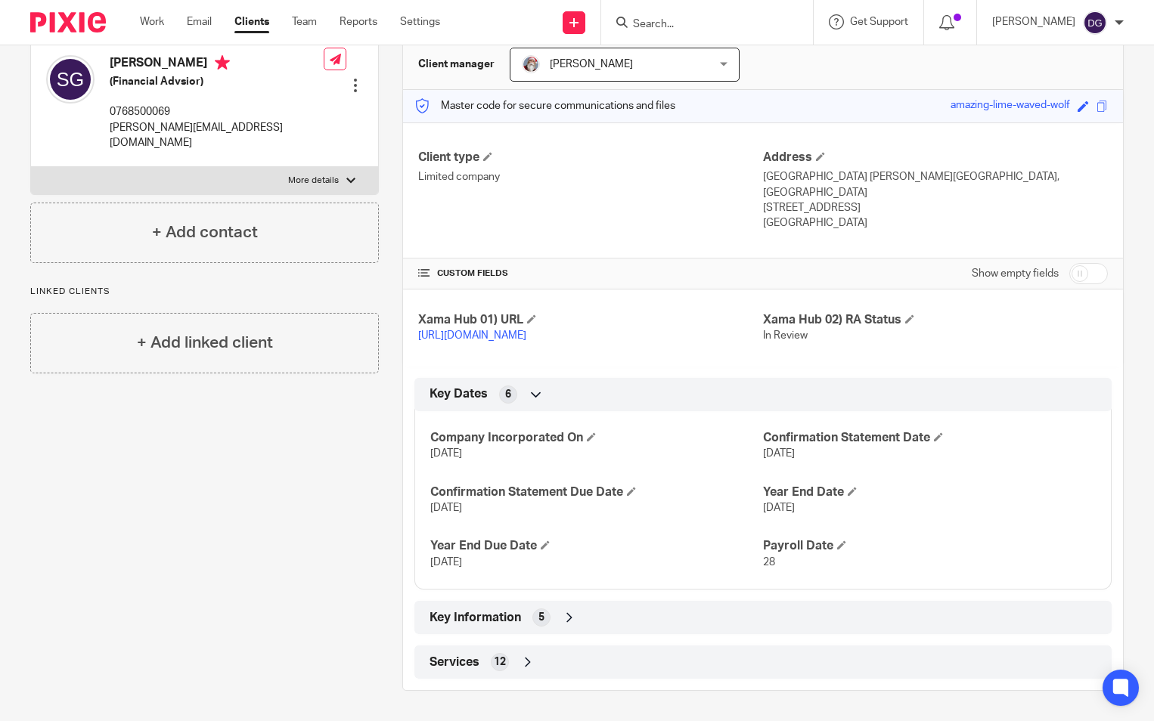
click at [566, 611] on icon at bounding box center [569, 617] width 15 height 15
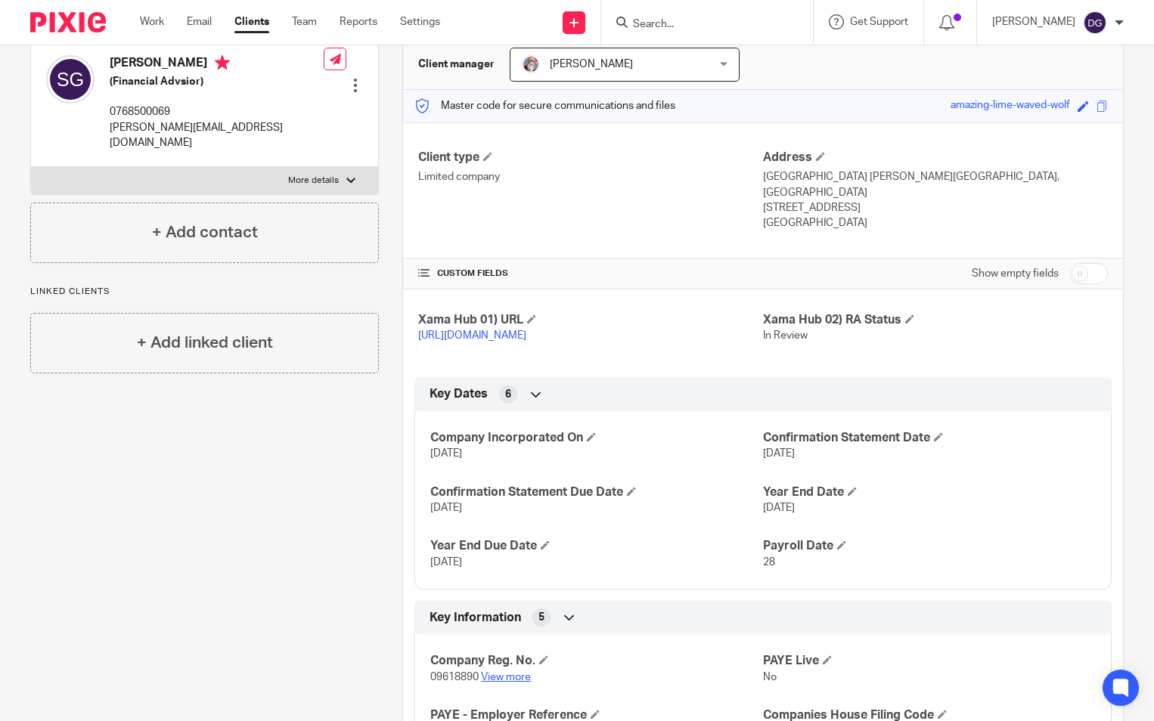
click at [503, 677] on link "View more" at bounding box center [506, 677] width 50 height 11
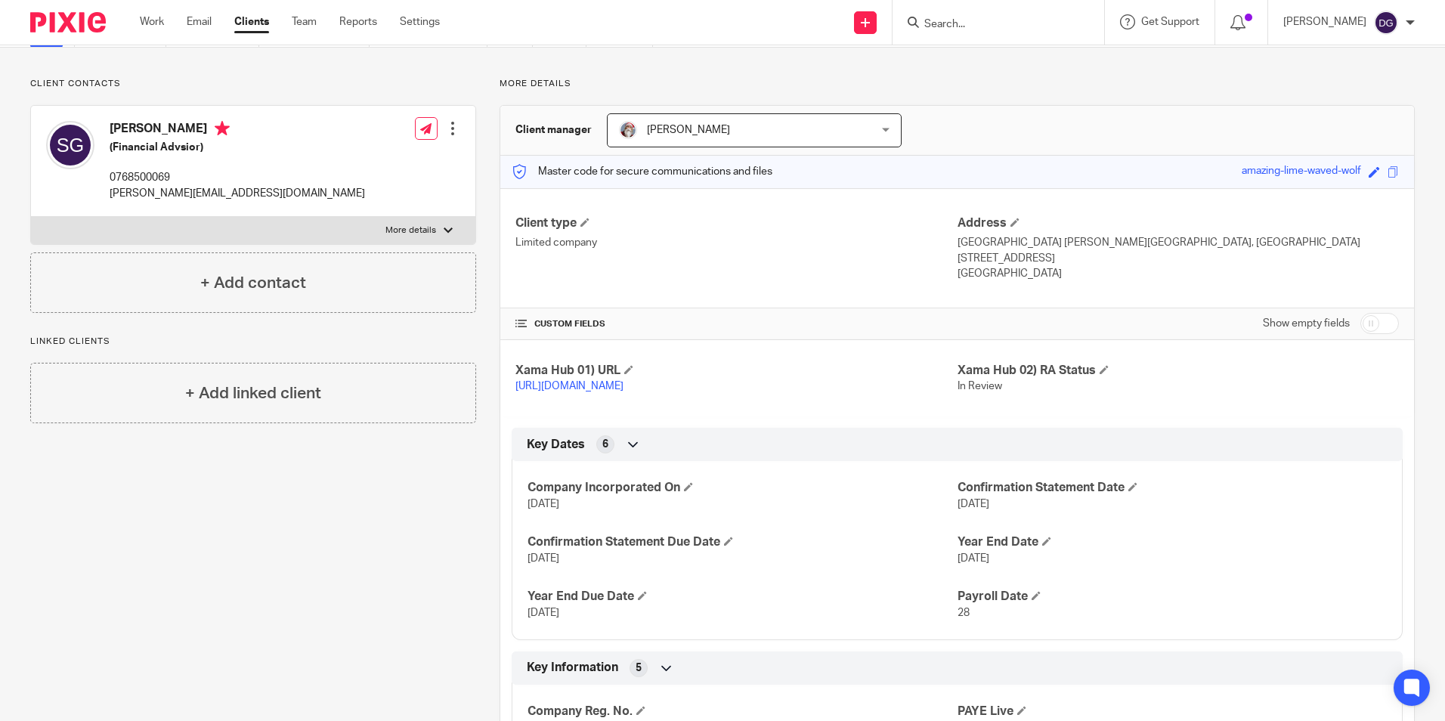
scroll to position [0, 0]
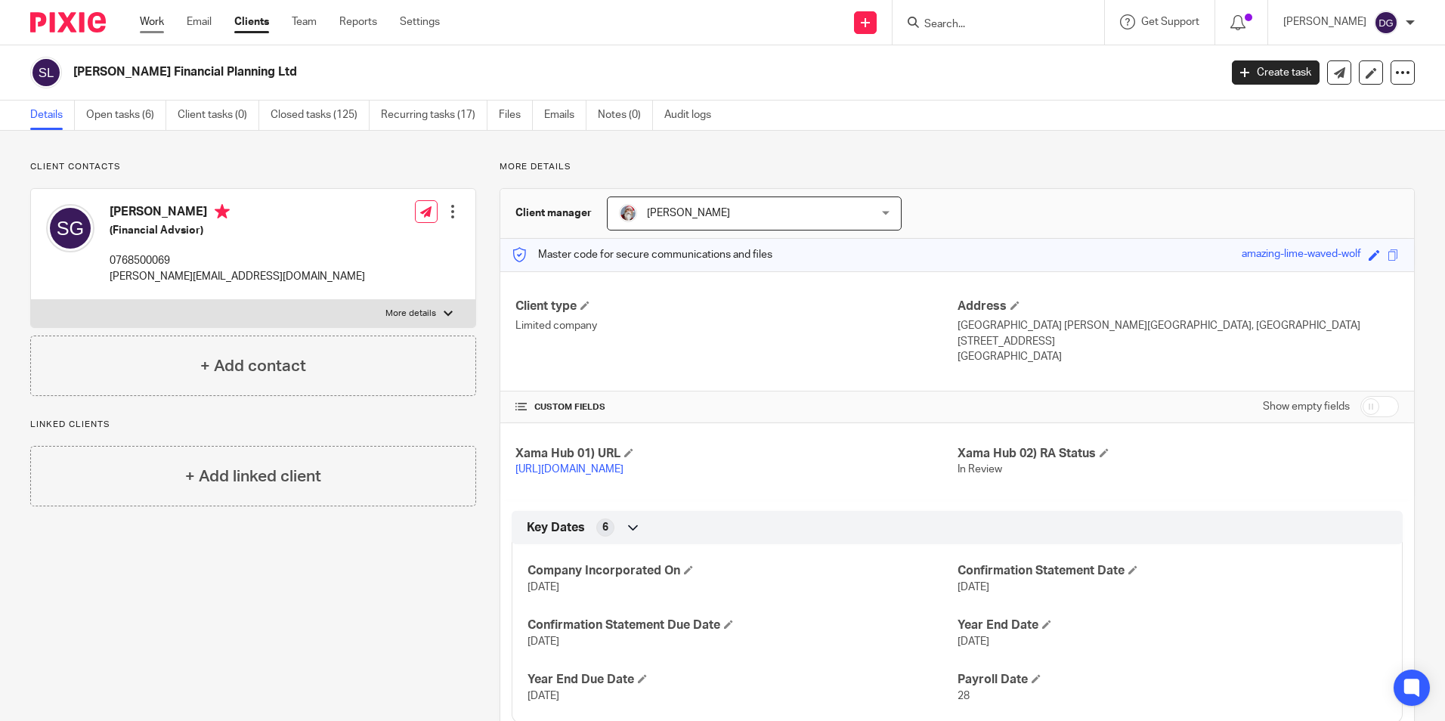
click at [162, 20] on link "Work" at bounding box center [152, 21] width 24 height 15
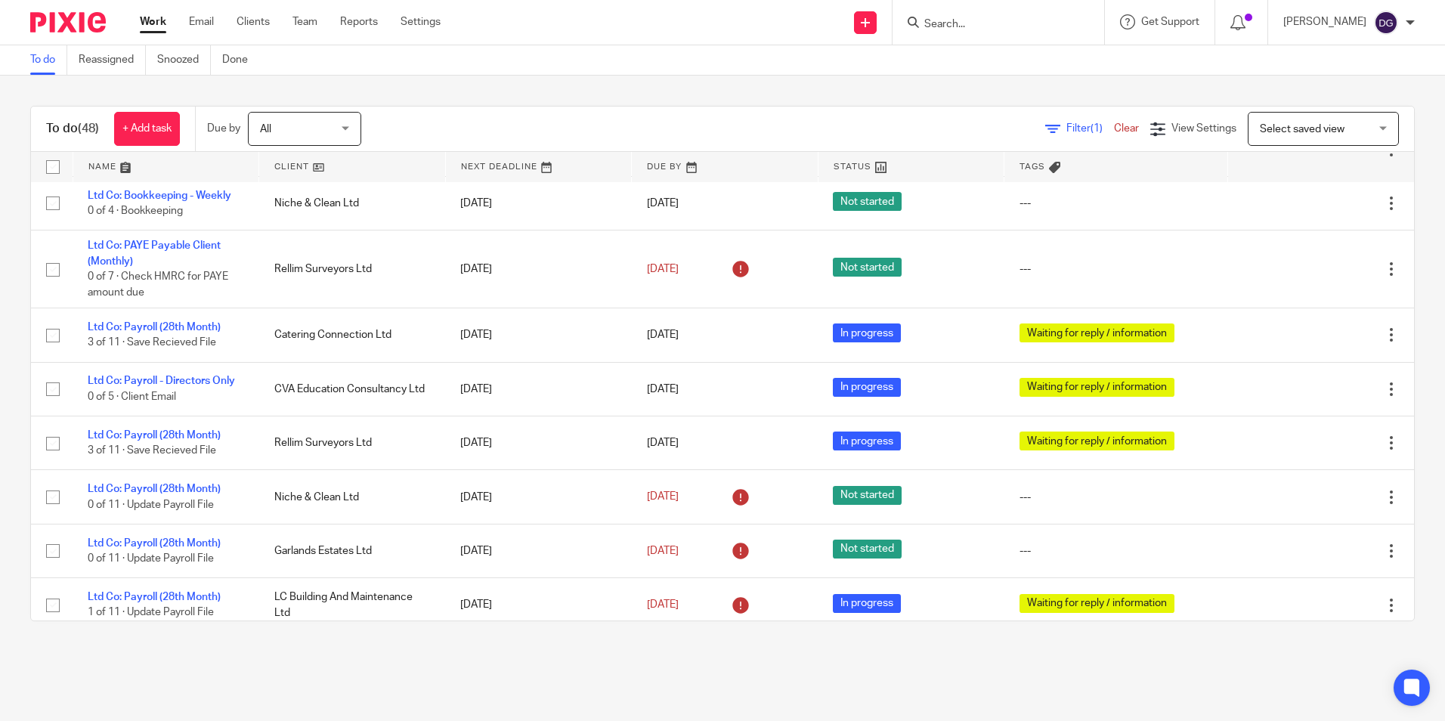
scroll to position [655, 0]
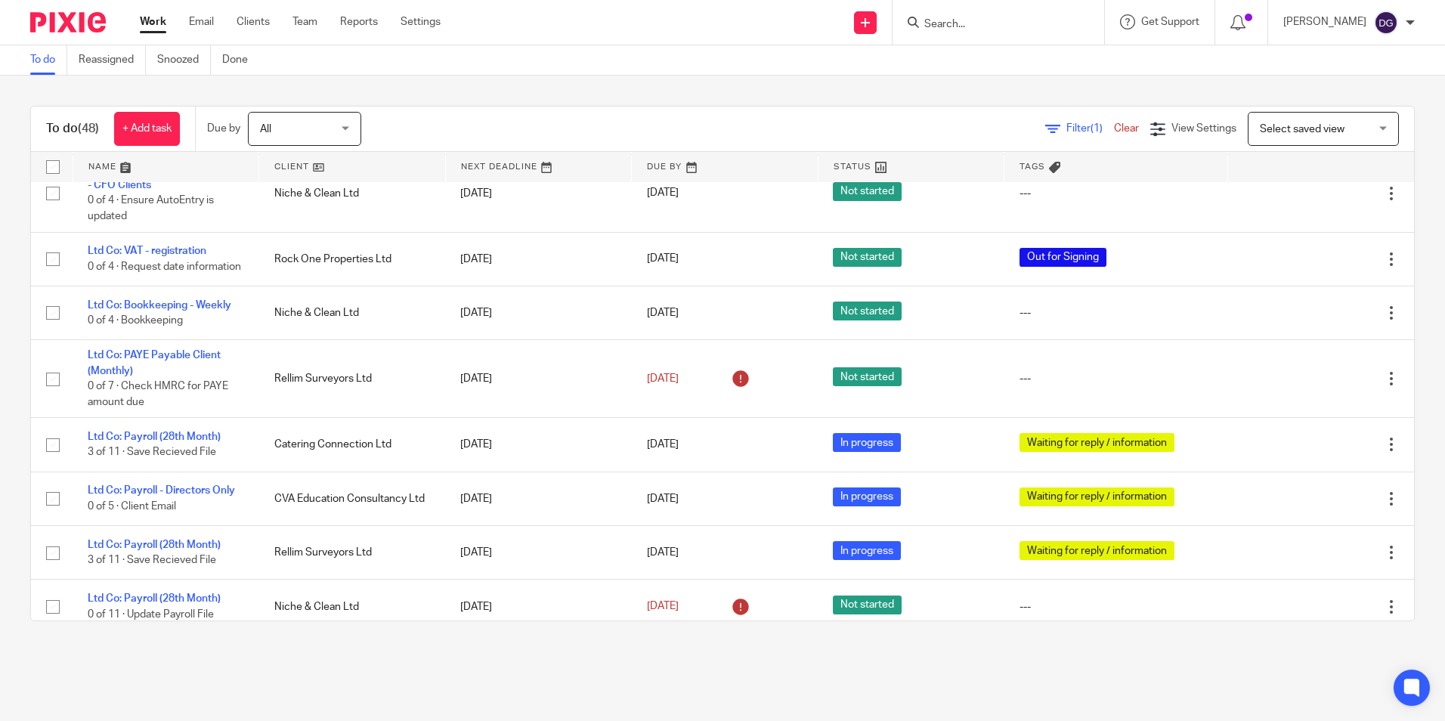
click at [1034, 13] on form at bounding box center [1003, 22] width 161 height 19
click at [1042, 20] on input "Search" at bounding box center [991, 25] width 136 height 14
type input "rob rose"
click at [1036, 67] on link at bounding box center [1068, 65] width 297 height 35
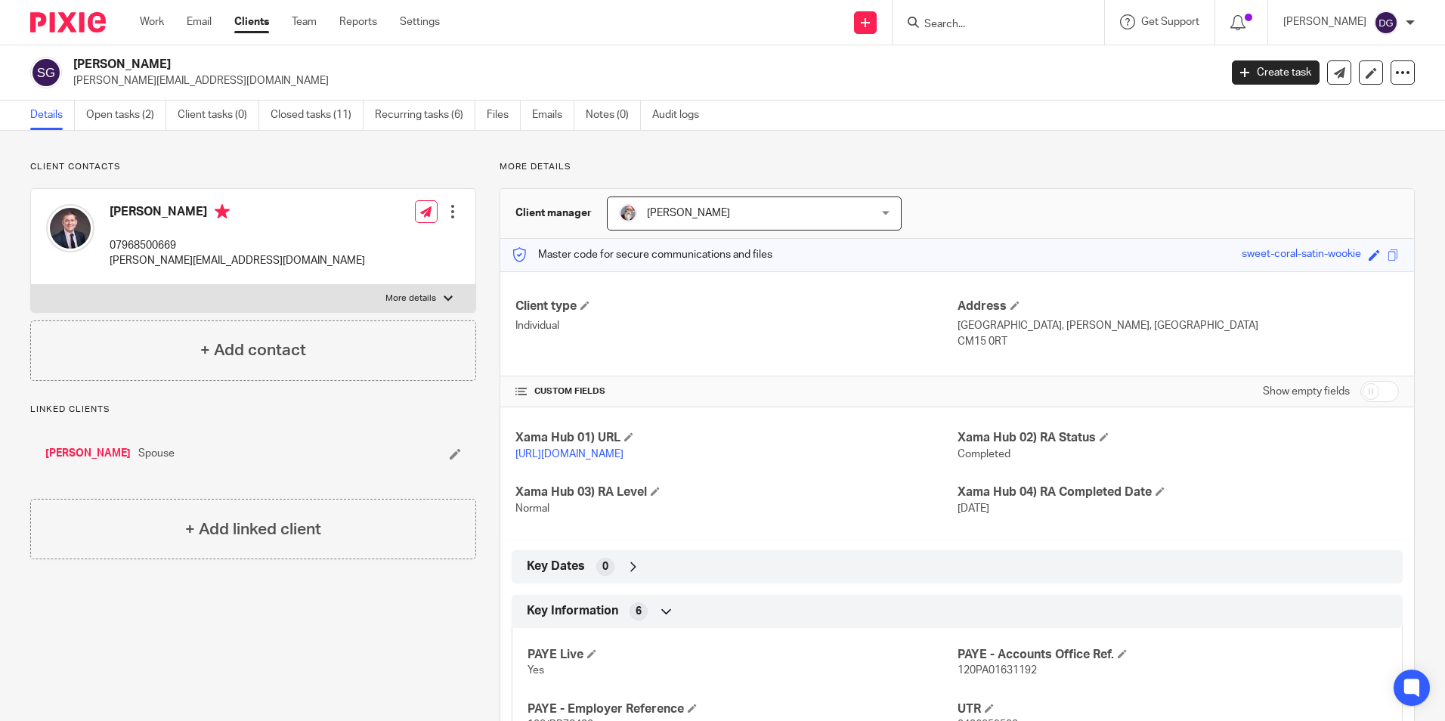
click at [160, 11] on div "Work Email Clients Team Reports Settings Work Email Clients Team Reports Settin…" at bounding box center [294, 22] width 338 height 45
click at [159, 17] on link "Work" at bounding box center [152, 21] width 24 height 15
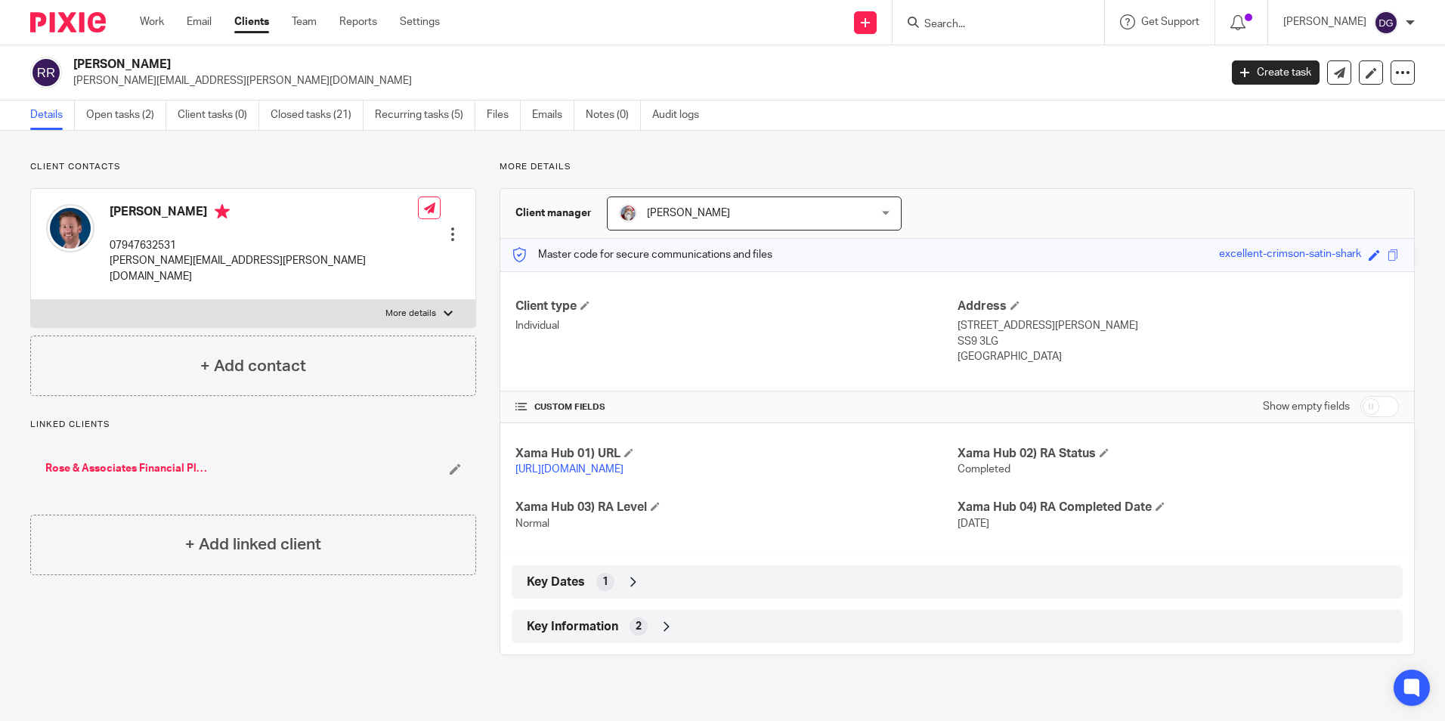
click at [280, 308] on label "More details" at bounding box center [253, 313] width 444 height 27
click at [31, 300] on input "More details" at bounding box center [30, 299] width 1 height 1
checkbox input "true"
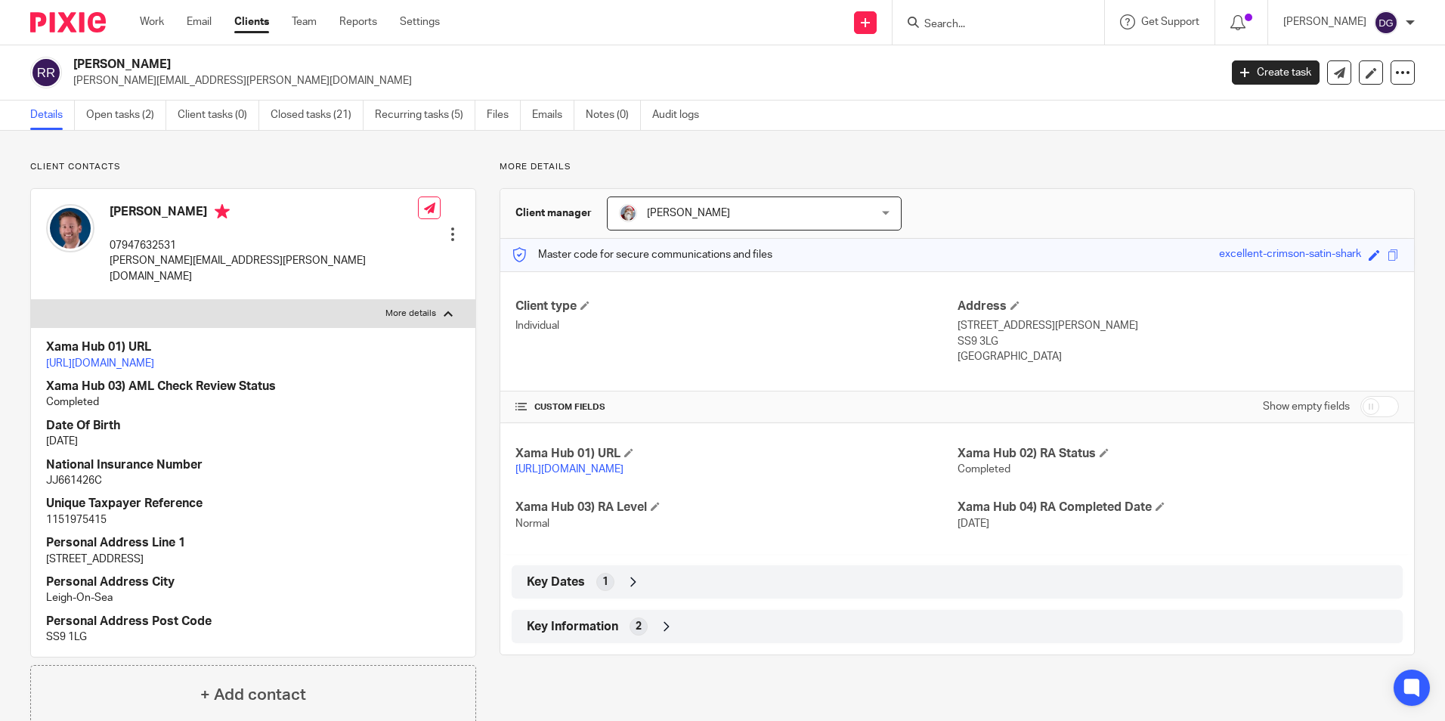
click at [329, 485] on p "JJ661426C" at bounding box center [253, 480] width 414 height 15
click at [940, 18] on input "Search" at bounding box center [991, 25] width 136 height 14
click at [941, 29] on input "Search" at bounding box center [991, 25] width 136 height 14
type input "r"
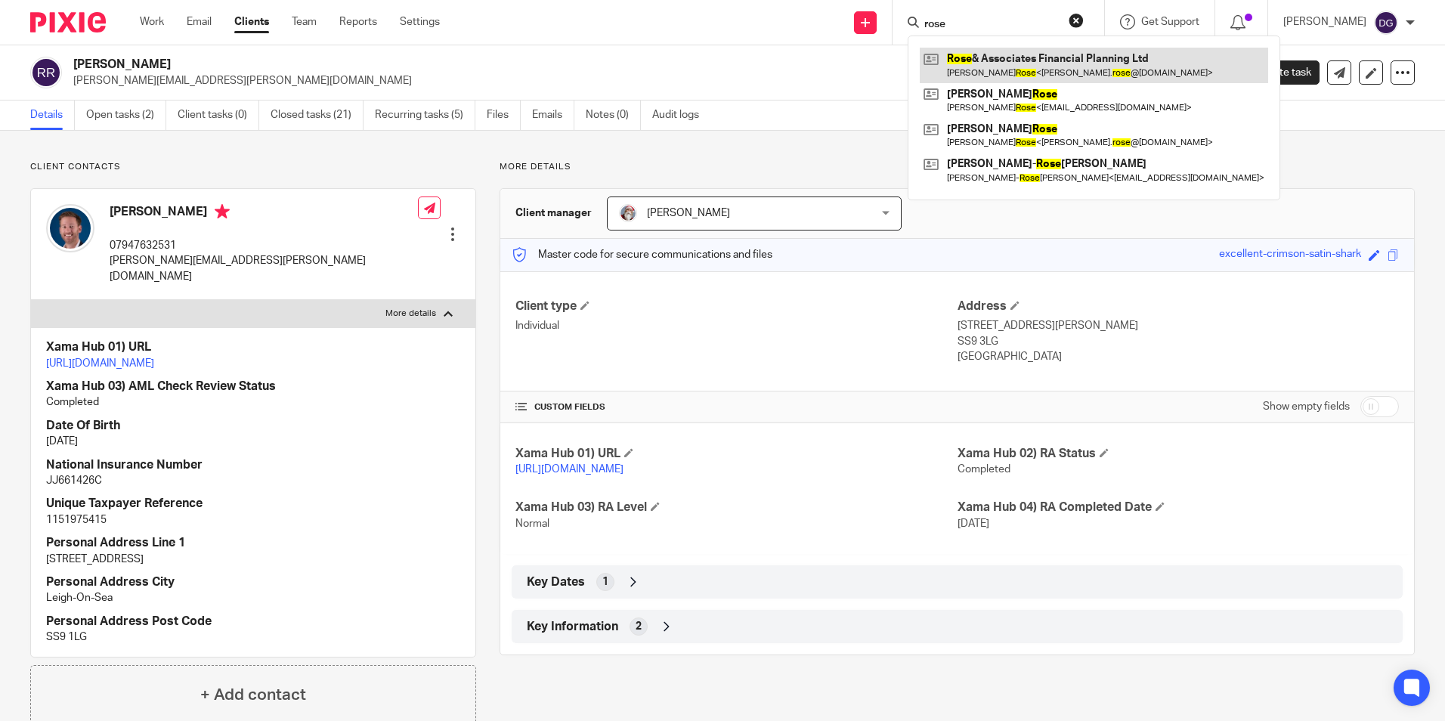
type input "rose"
click at [999, 66] on link at bounding box center [1094, 65] width 348 height 35
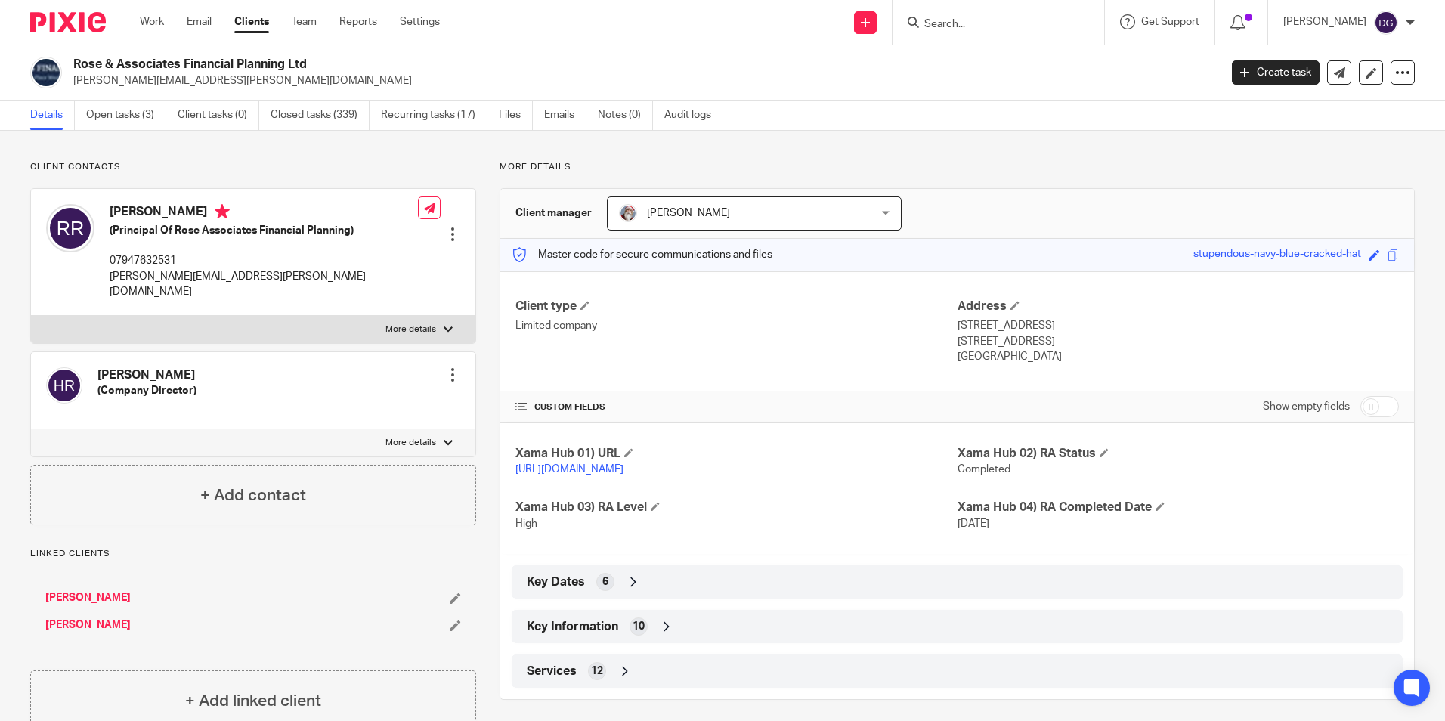
click at [659, 634] on icon at bounding box center [666, 626] width 15 height 15
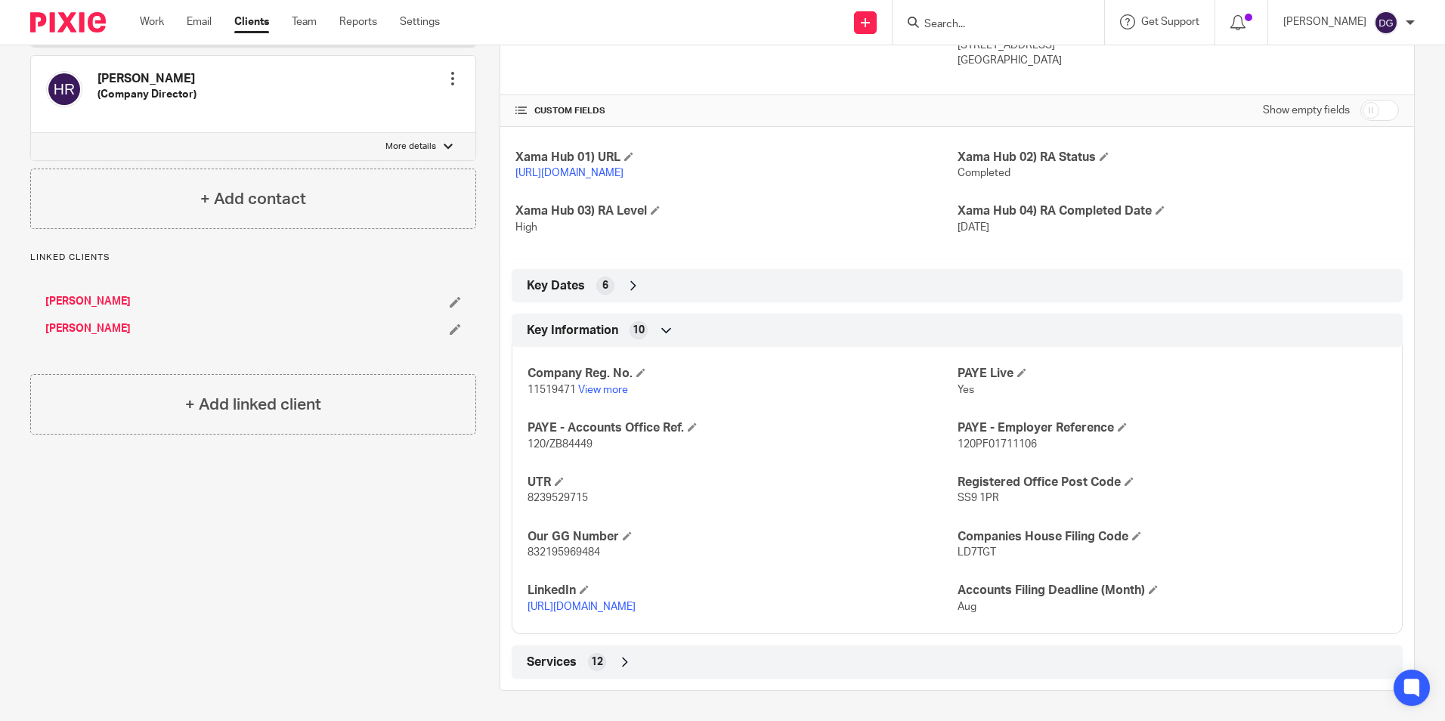
scroll to position [312, 0]
click at [606, 285] on div "6" at bounding box center [605, 286] width 18 height 18
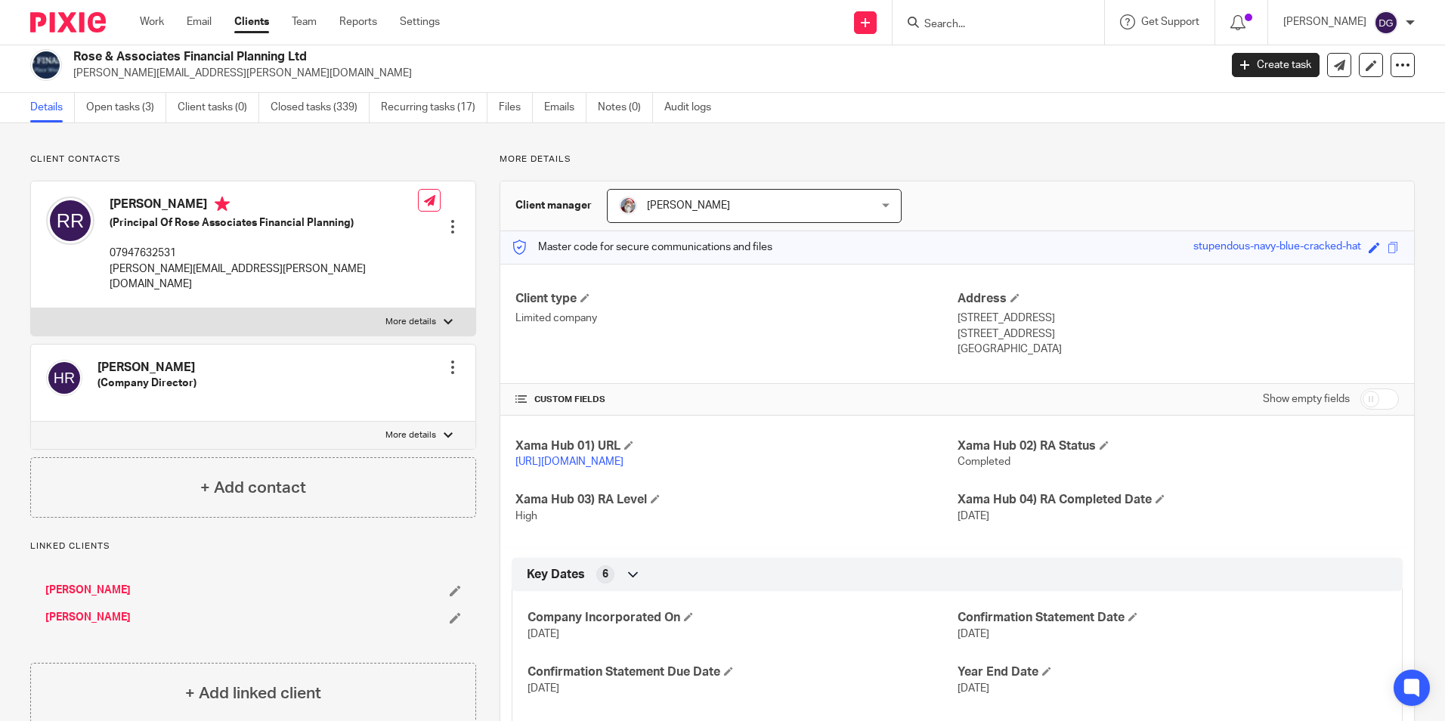
scroll to position [0, 0]
